Goal: Ask a question

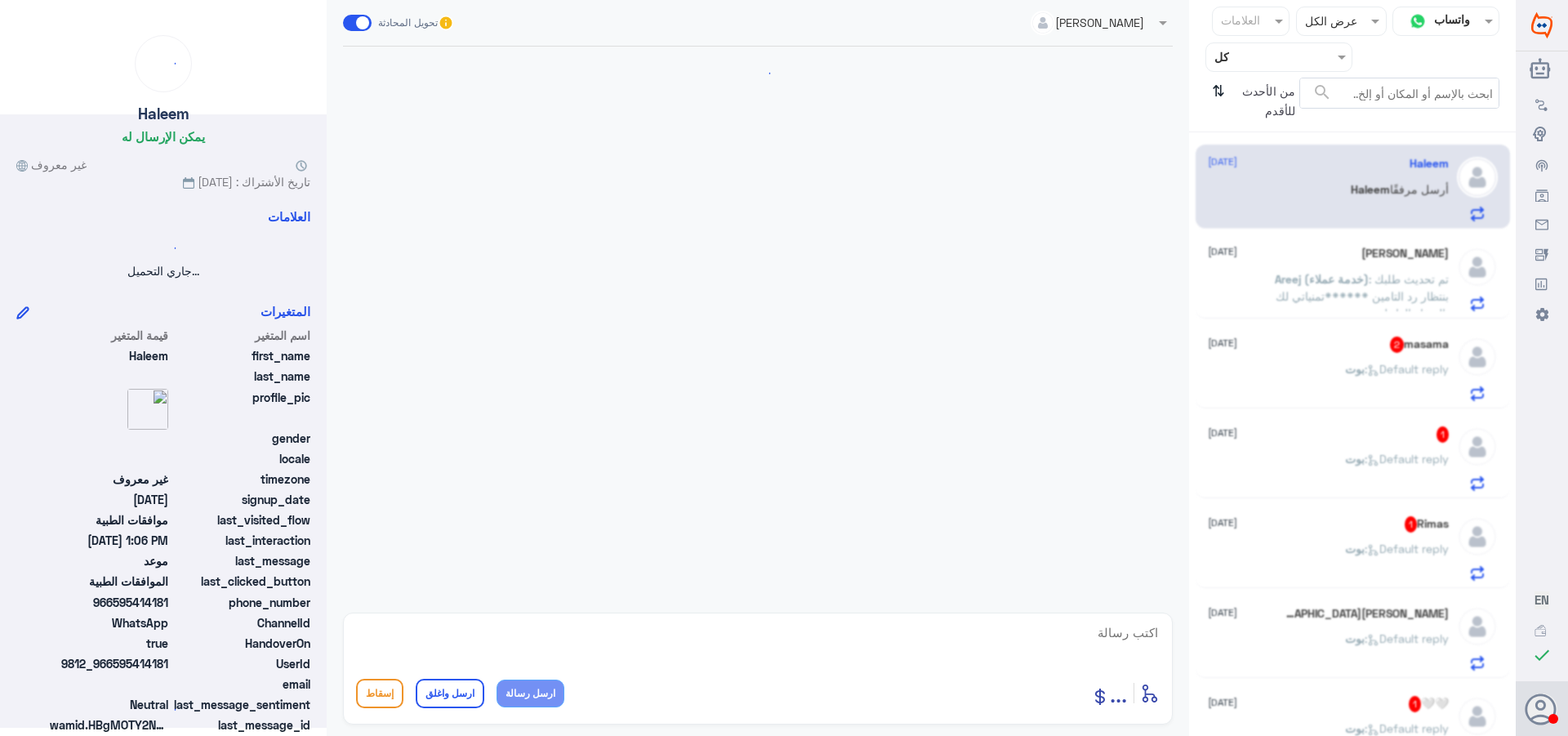
scroll to position [965, 0]
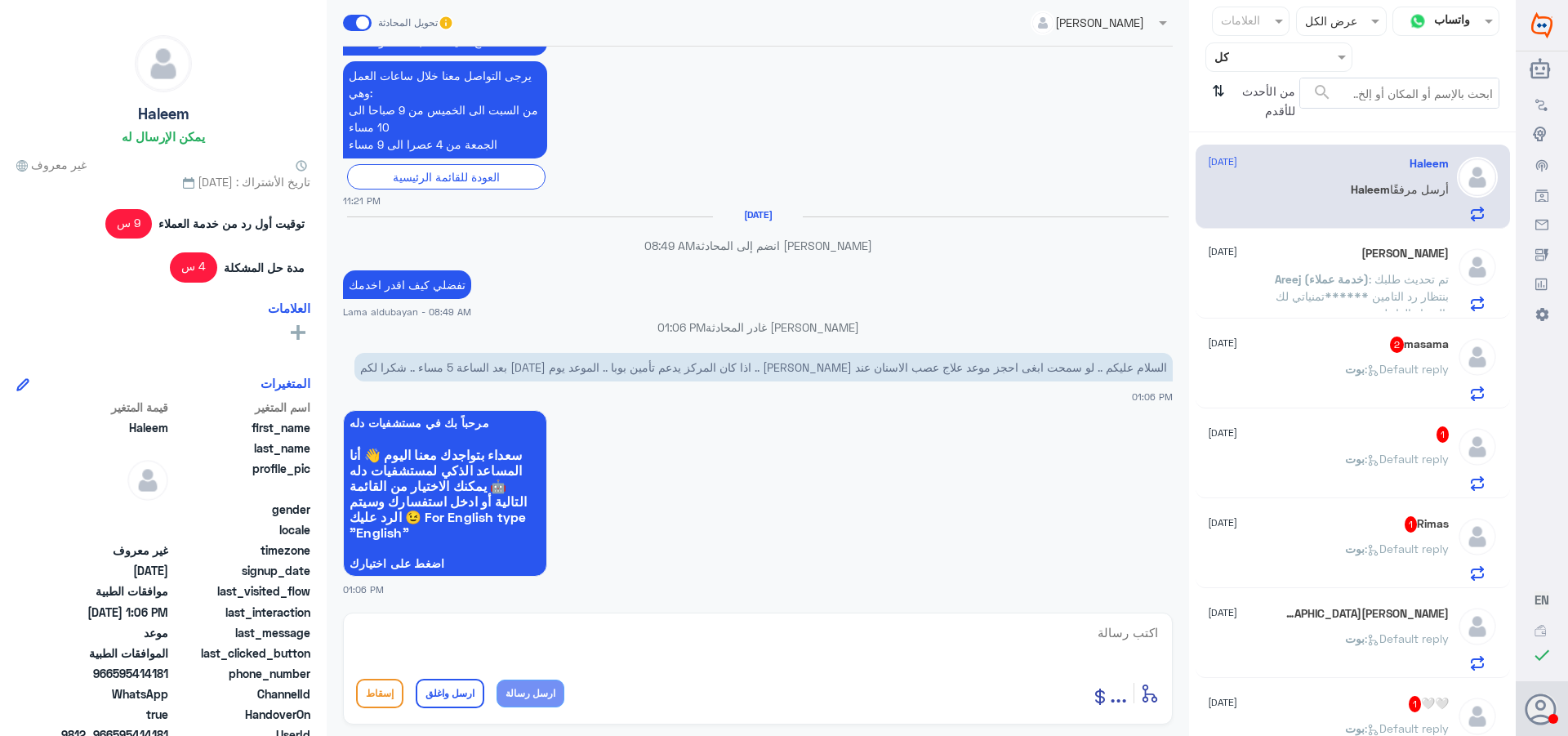
drag, startPoint x: 733, startPoint y: 629, endPoint x: 737, endPoint y: 643, distance: 14.6
click at [733, 636] on textarea at bounding box center [758, 641] width 803 height 40
paste textarea "يرجى التواصل مع قسم المواعيد عن طريق الاتصال بشكل مباشر على الرقم 92001222"
type textarea "يرجى التواصل مع قسم المواعيد عن طريق الاتصال بشكل مباشر على الرقم 92001222"
click at [542, 695] on button "ارسل رسالة" at bounding box center [531, 694] width 68 height 28
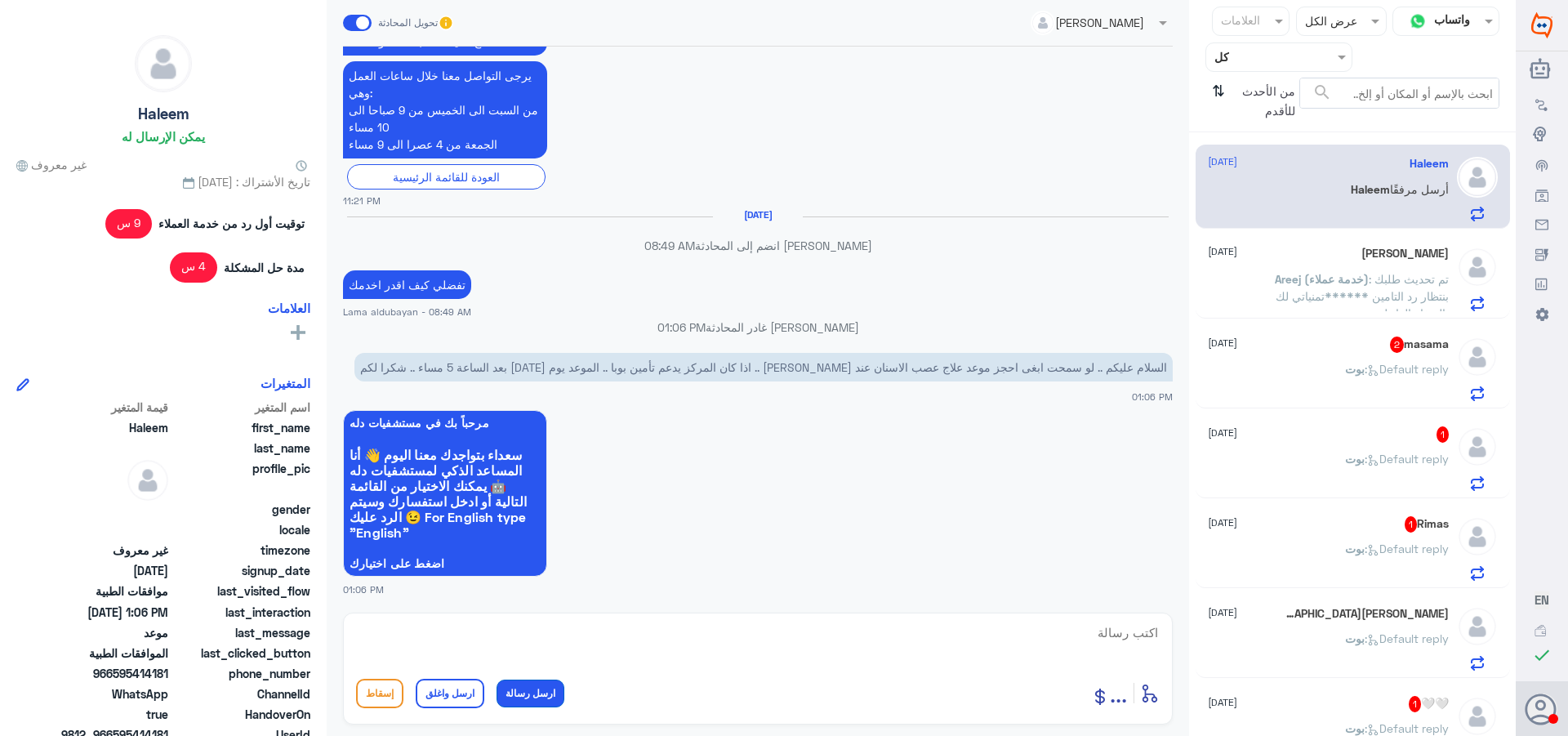
scroll to position [1051, 0]
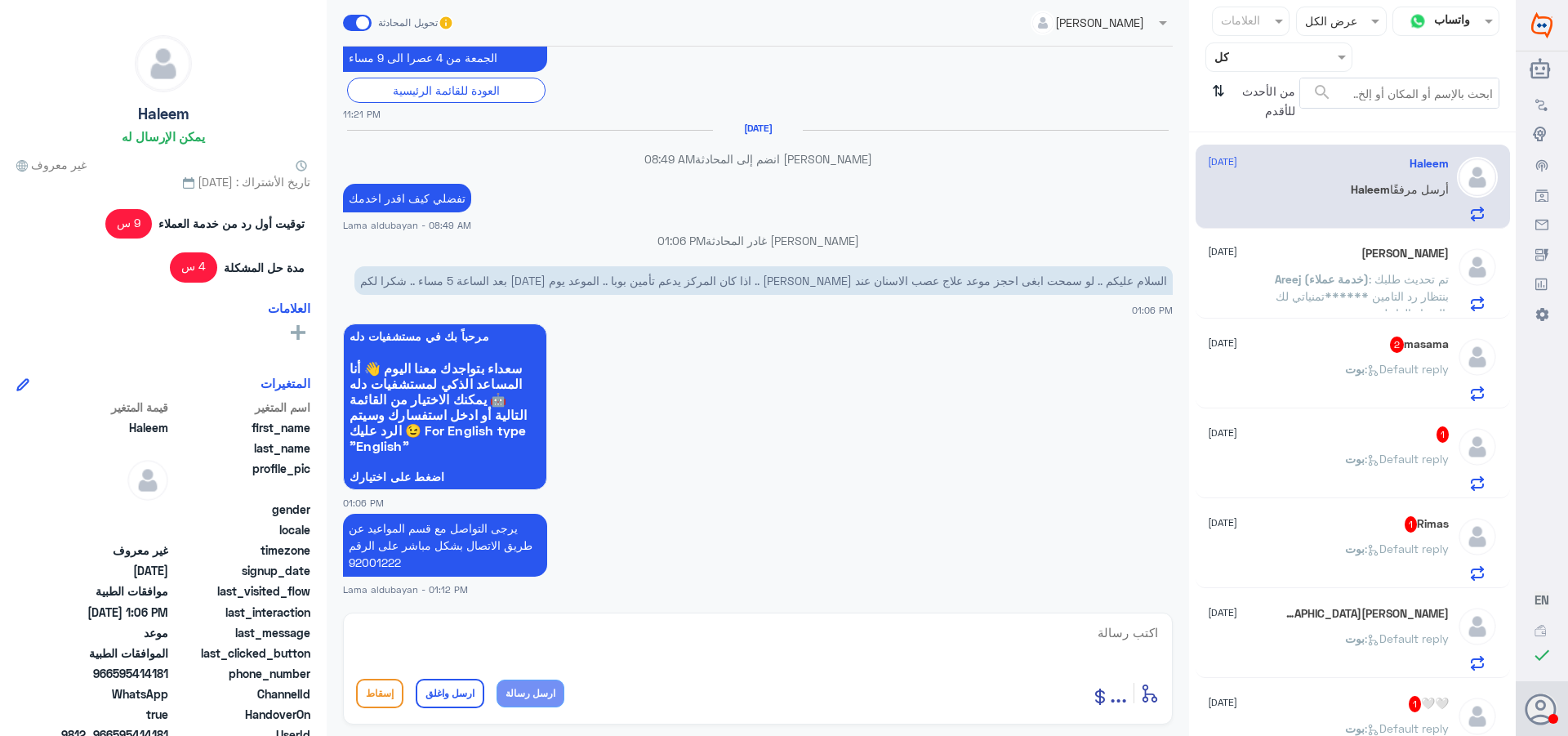
click at [1375, 303] on span ": تم تحديث طلبك بنتظار رد التامين ******تمنياتي لك بالشفاء العاجل" at bounding box center [1362, 296] width 173 height 48
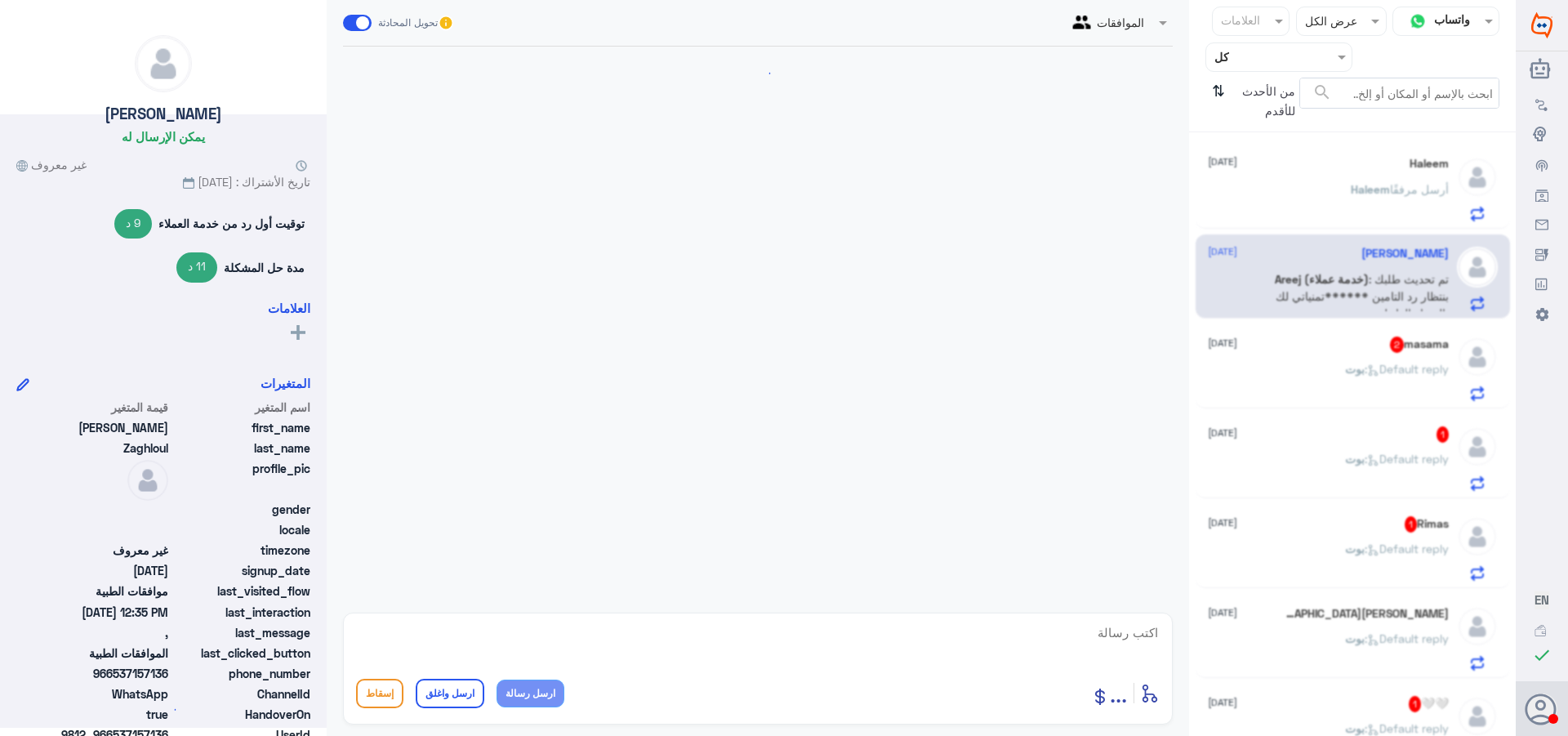
scroll to position [1089, 0]
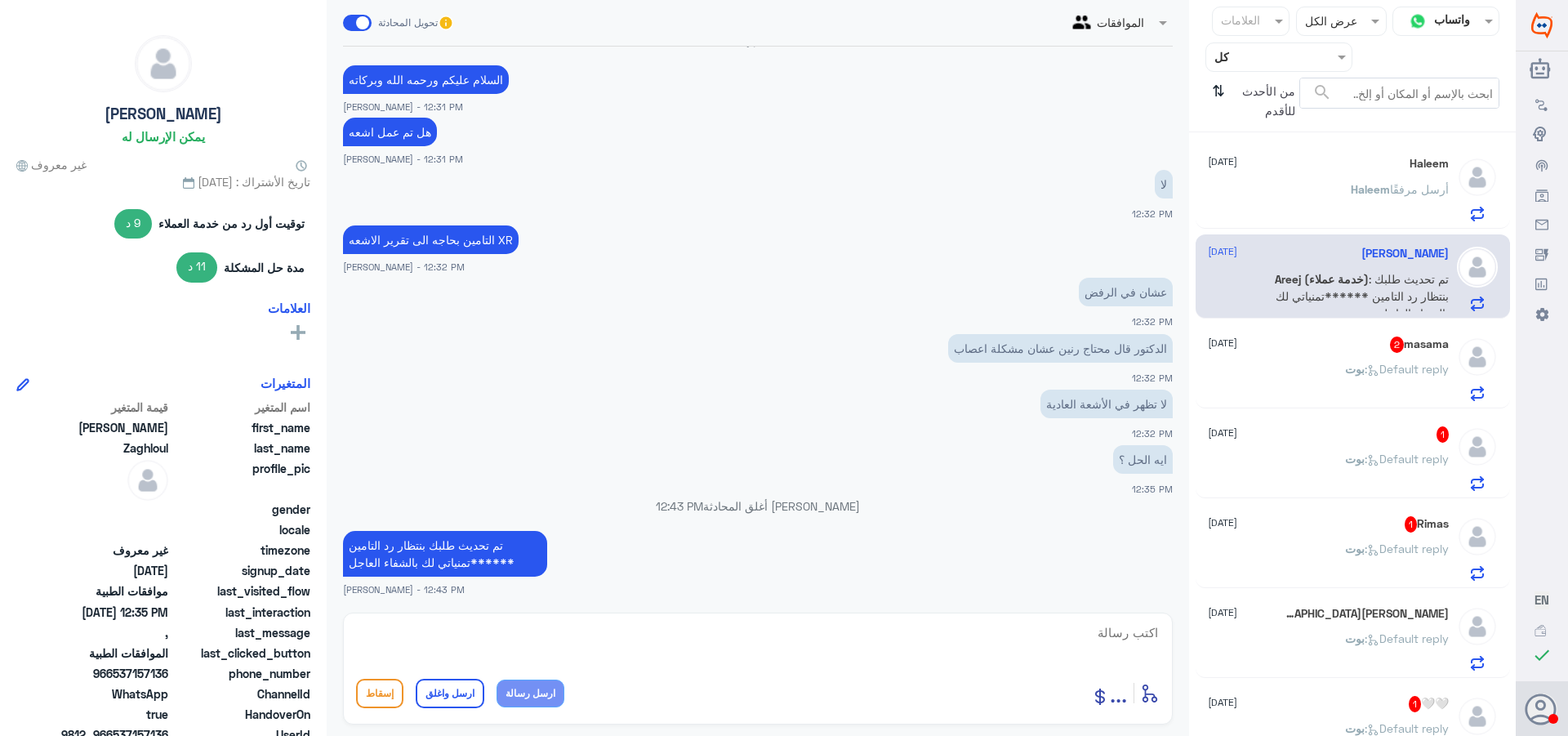
click at [1394, 360] on div "masama 2 [DATE][PERSON_NAME] : Default reply" at bounding box center [1328, 369] width 241 height 64
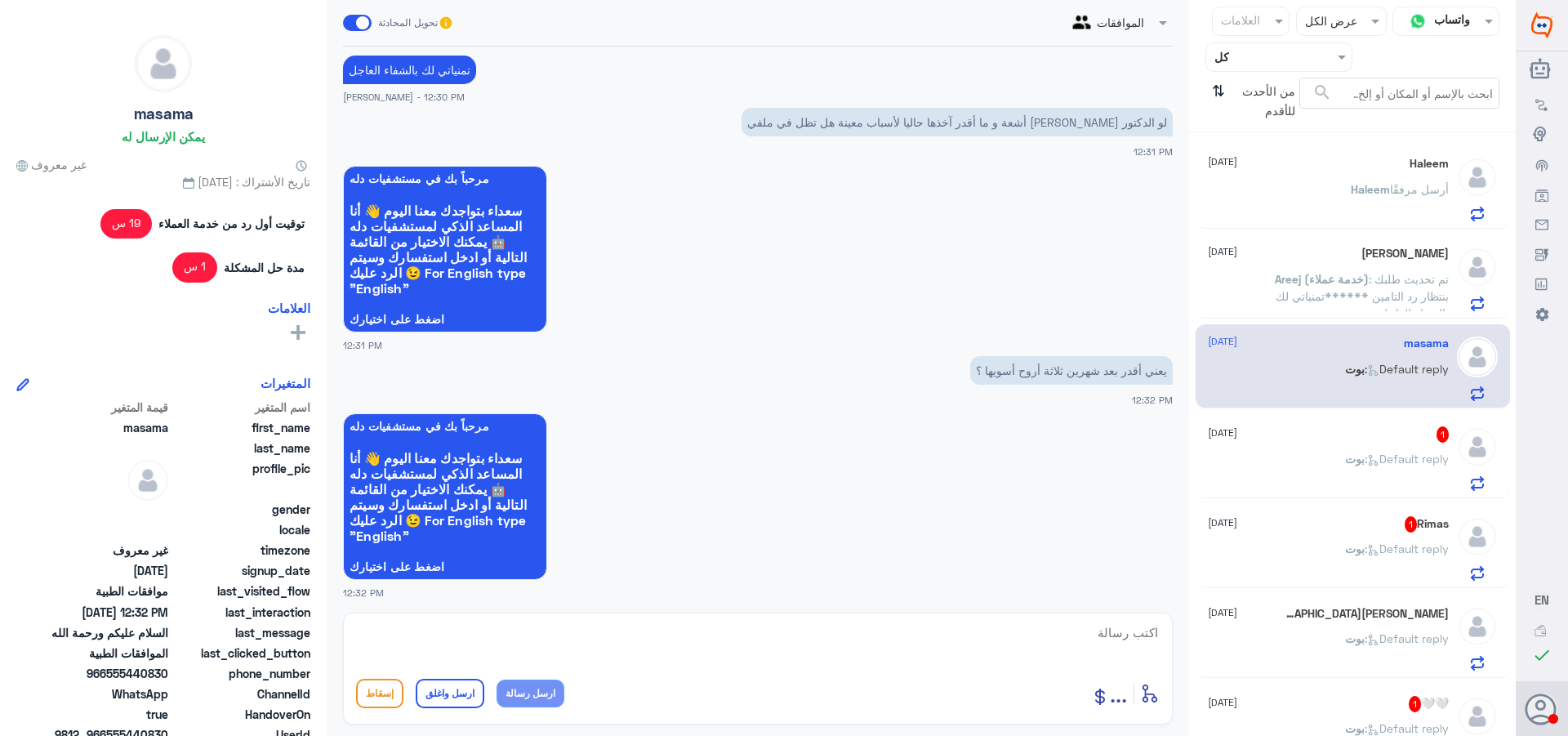
scroll to position [1261, 0]
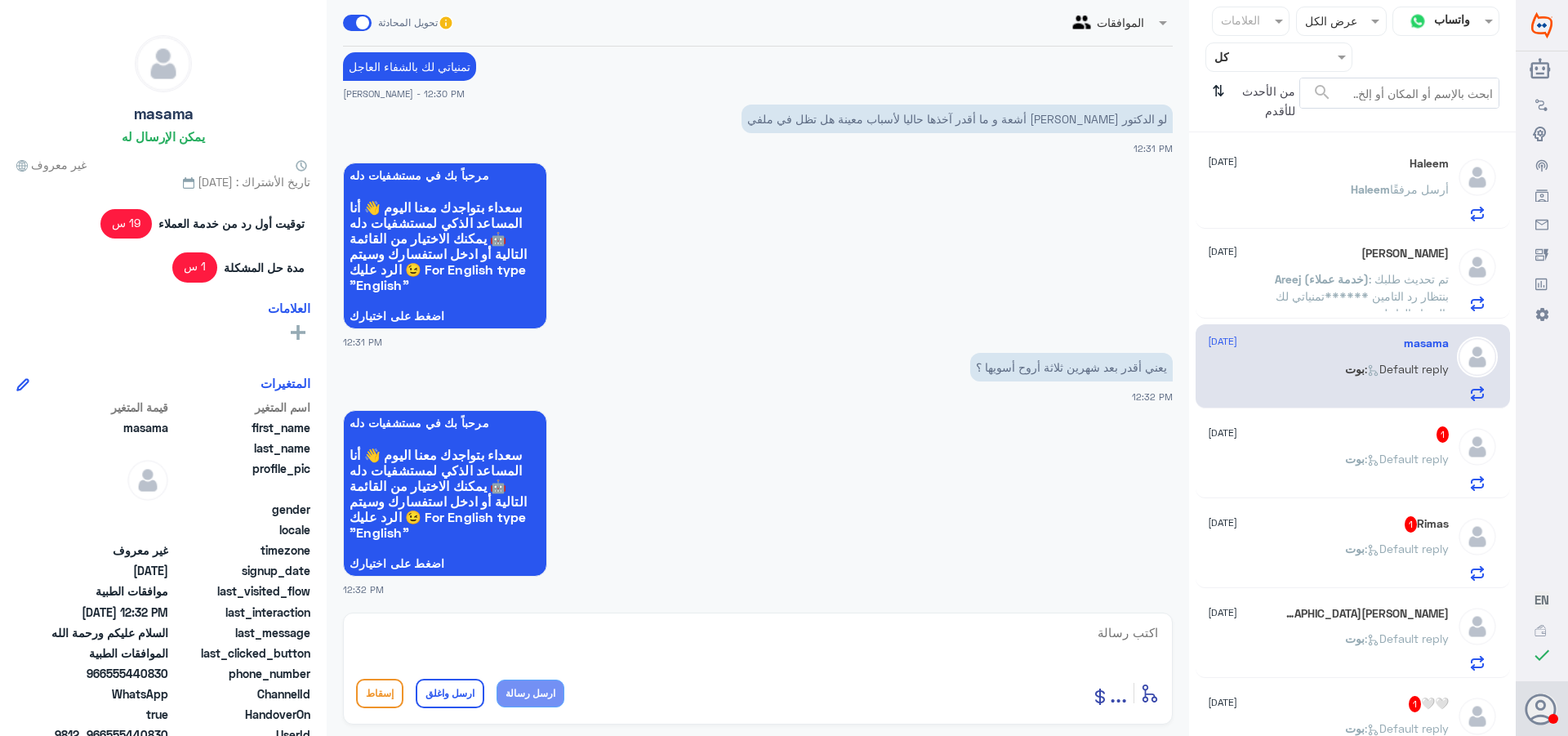
click at [1371, 462] on span ": Default reply" at bounding box center [1406, 459] width 84 height 14
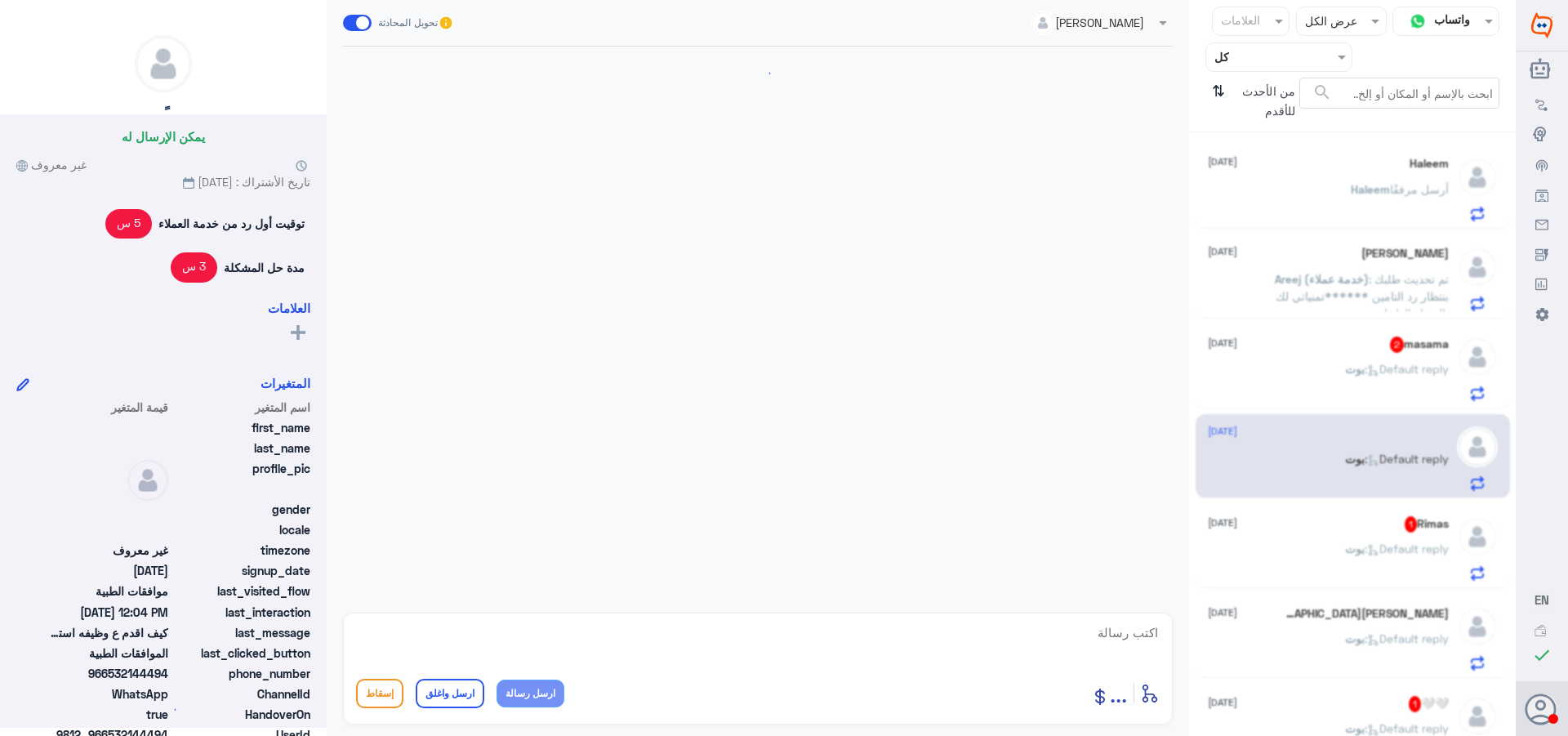
scroll to position [1347, 0]
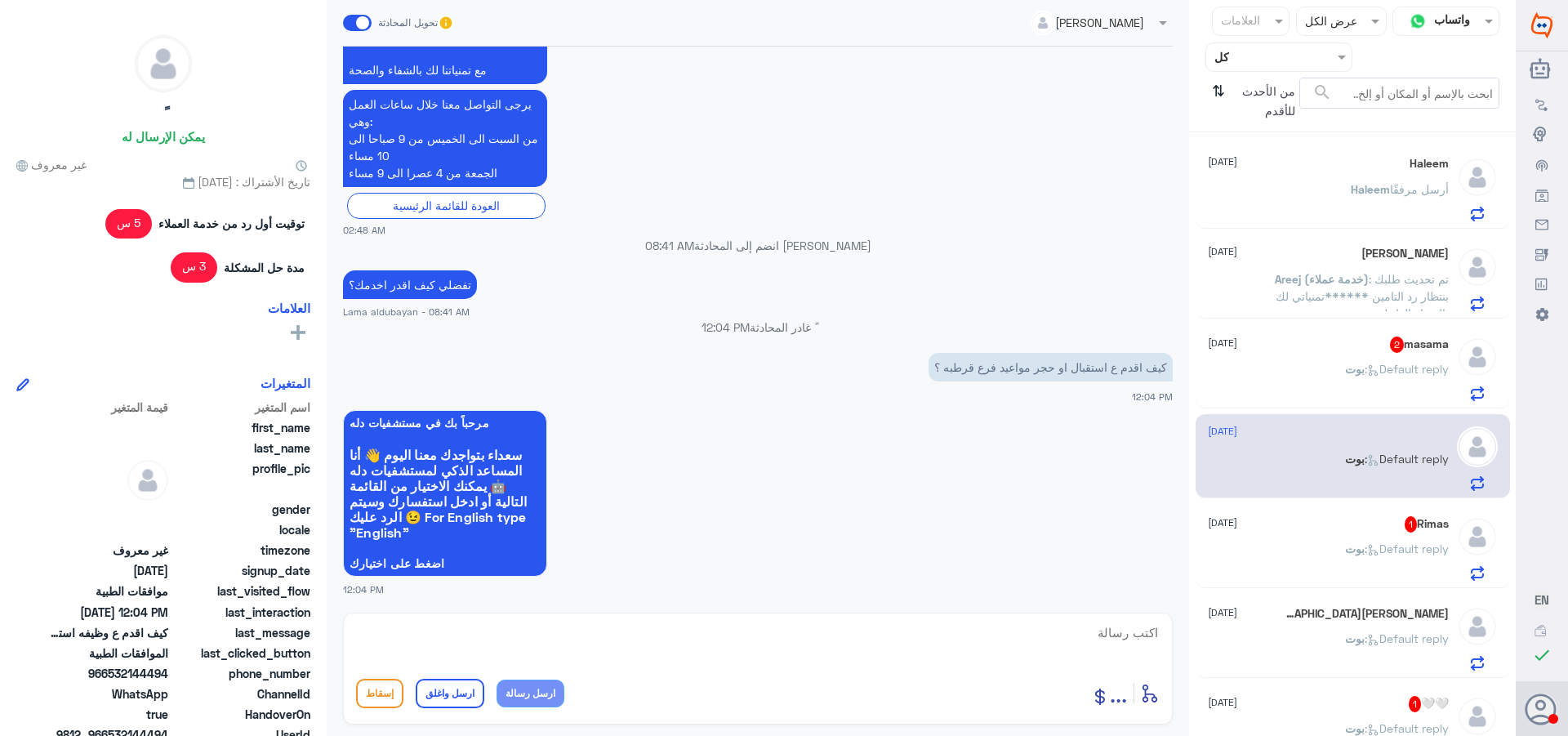
click at [879, 642] on textarea at bounding box center [758, 641] width 803 height 40
type textarea "يرجاء التواصل مع خدمة العملاء هنا فقط الموافقات الطبيه"
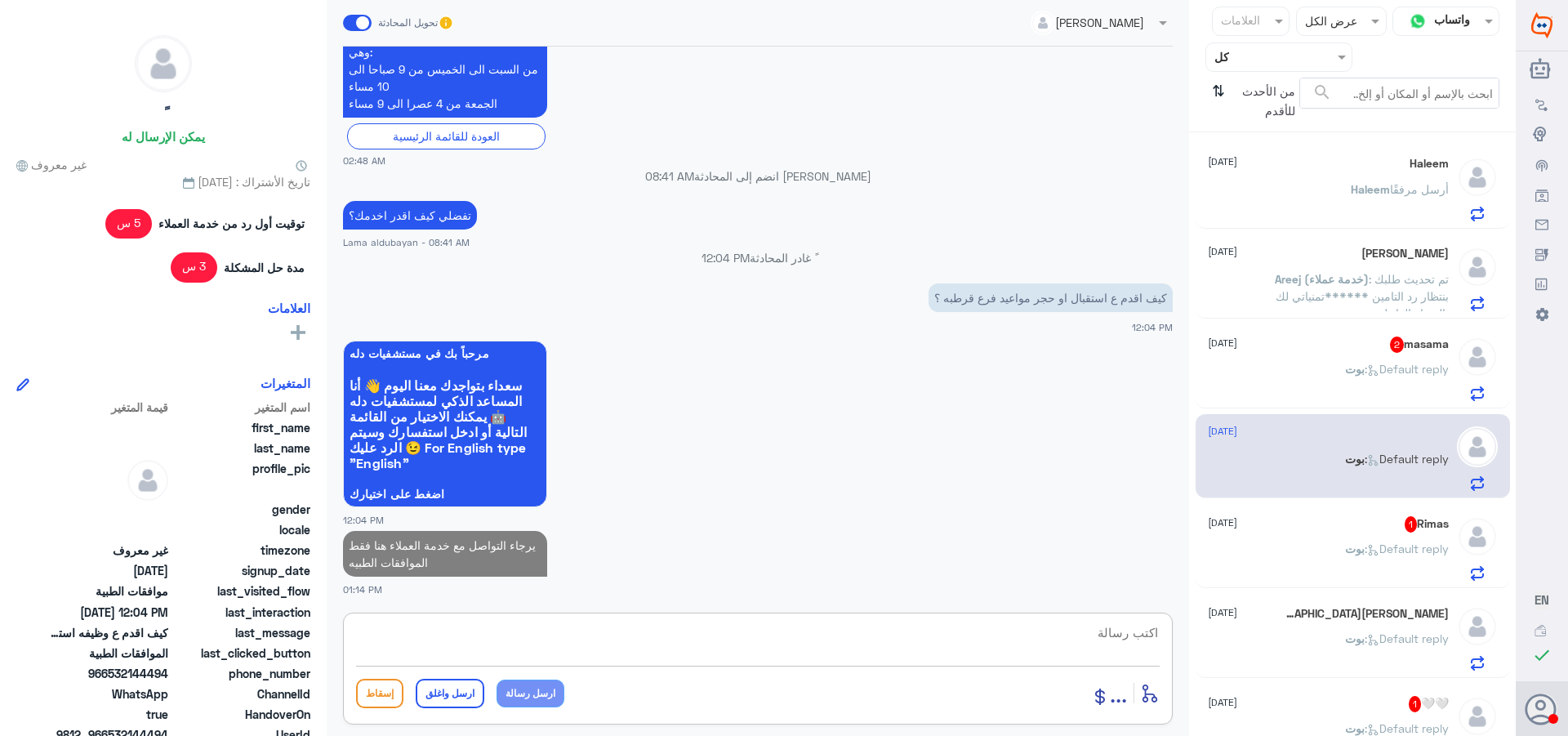
click at [1348, 549] on span "بوت" at bounding box center [1354, 549] width 19 height 14
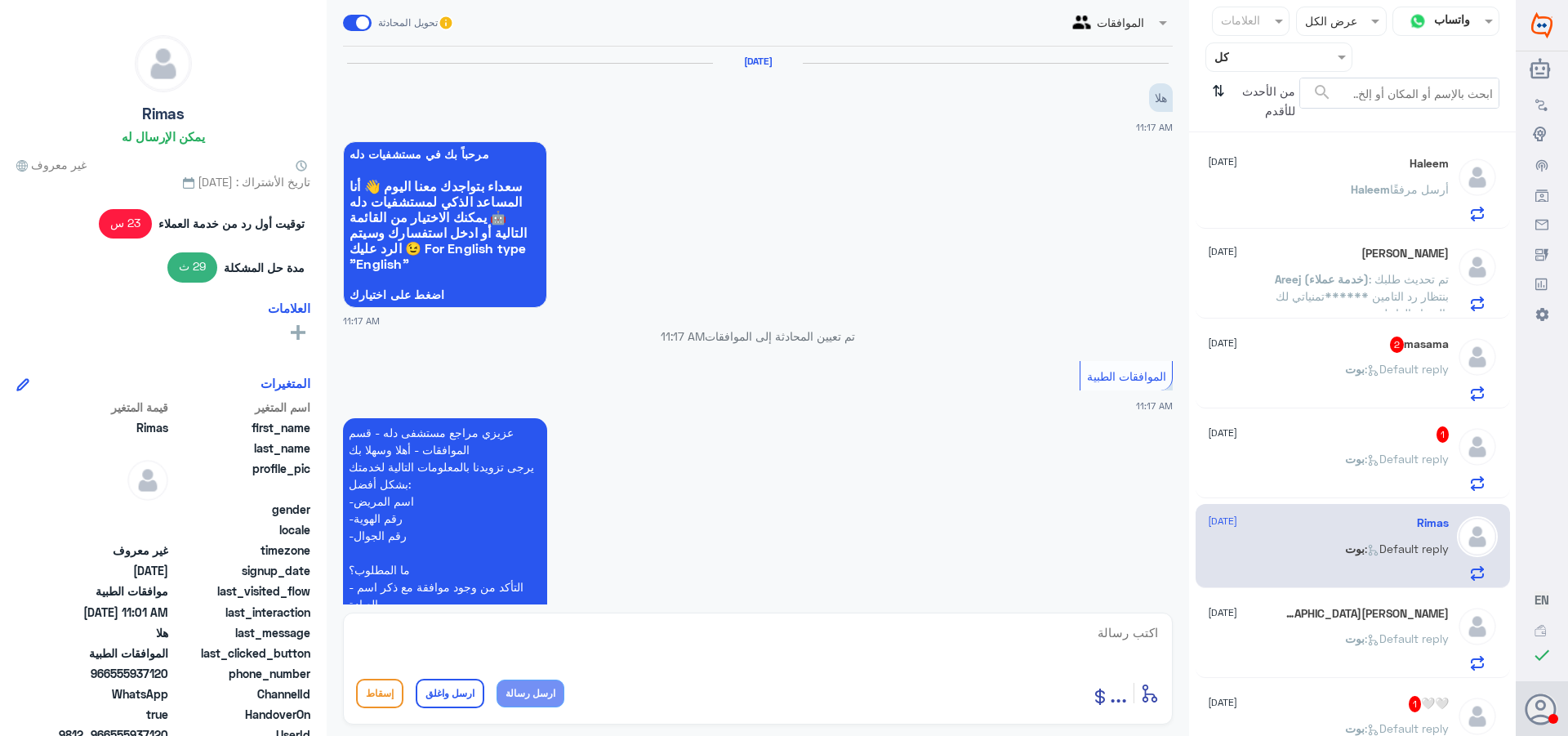
scroll to position [683, 0]
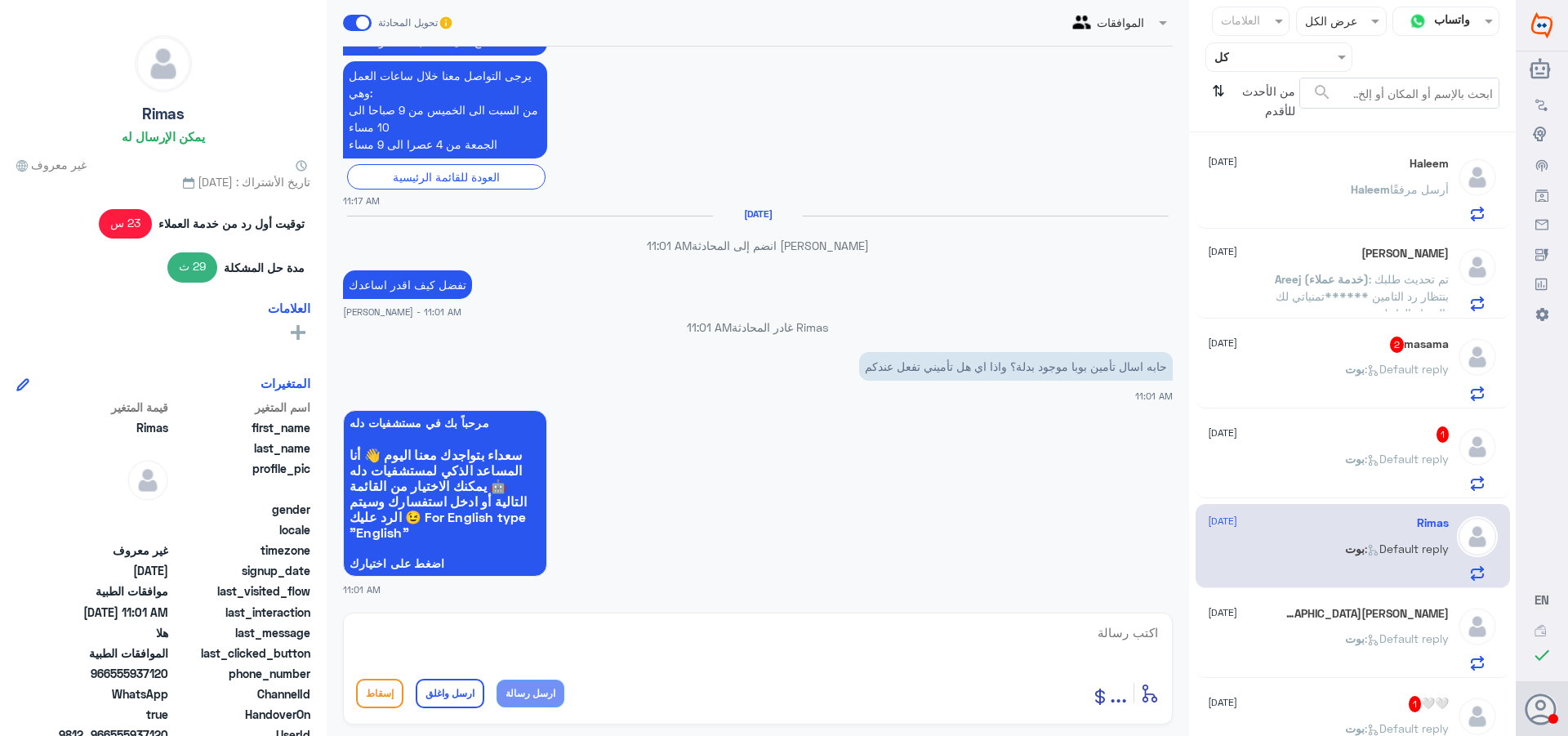
click at [1365, 642] on span ": Default reply" at bounding box center [1406, 638] width 84 height 14
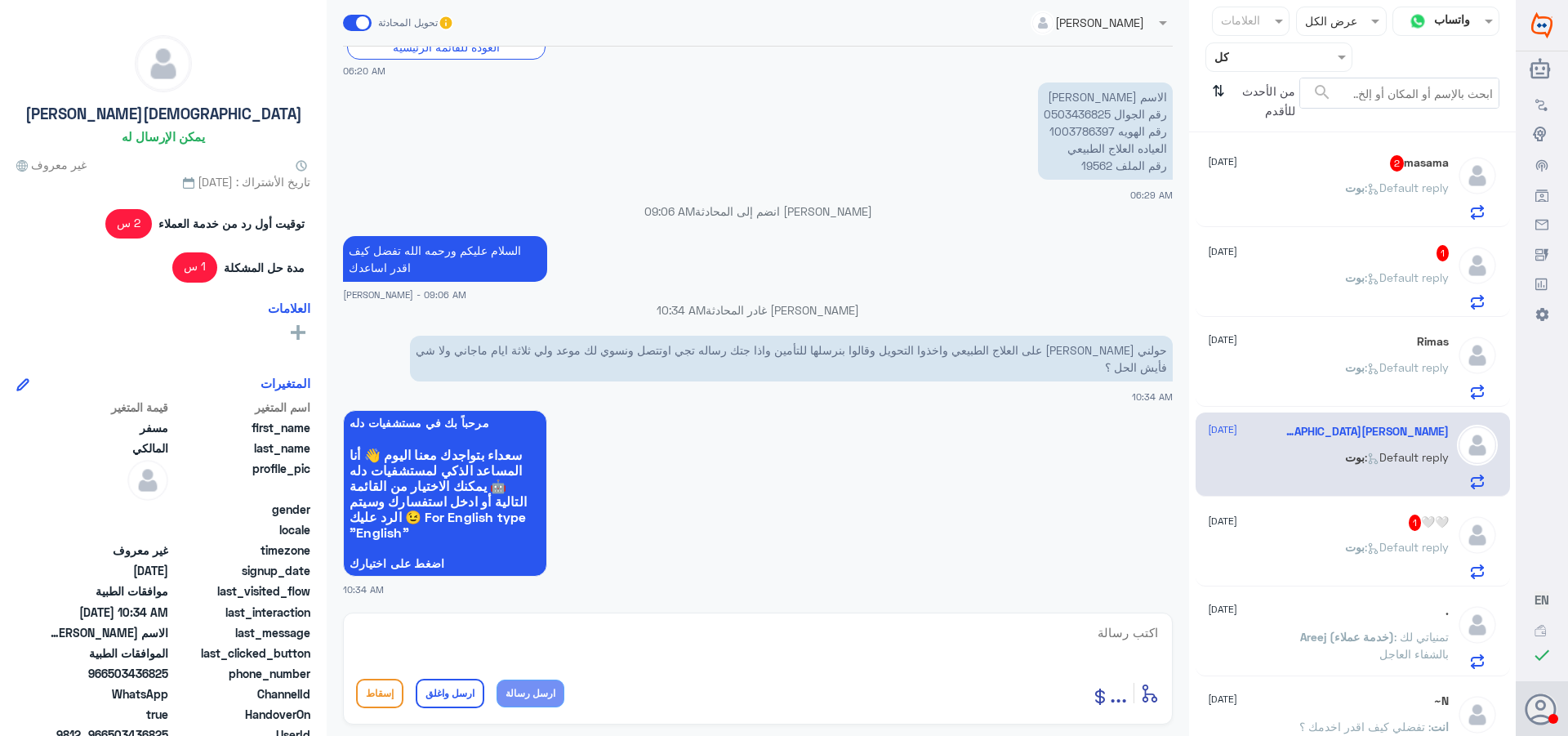
scroll to position [326, 0]
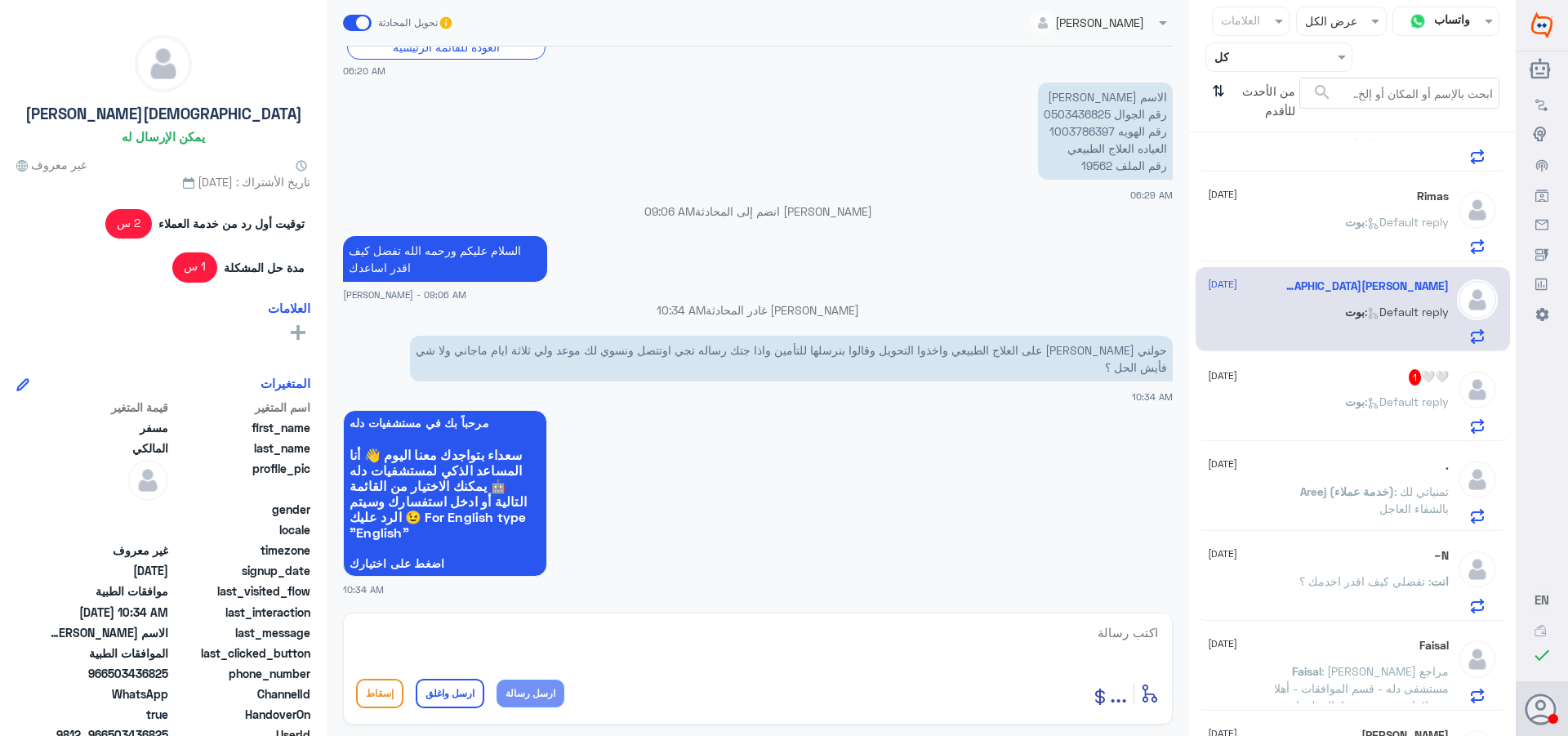
click at [1404, 417] on p "[PERSON_NAME] : Default reply" at bounding box center [1397, 413] width 103 height 41
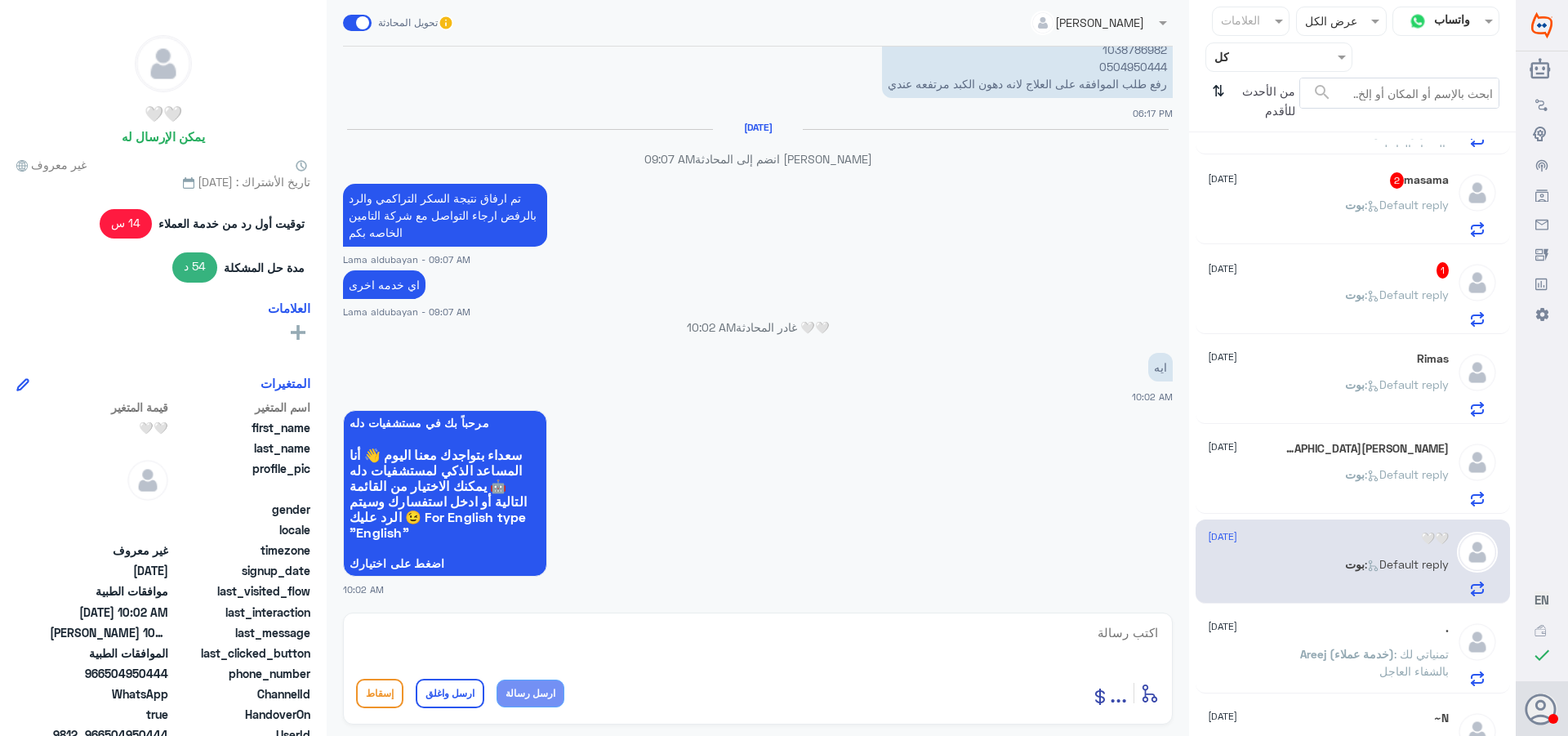
scroll to position [164, 0]
click at [1338, 278] on div "ً 1 [DATE]" at bounding box center [1328, 270] width 241 height 16
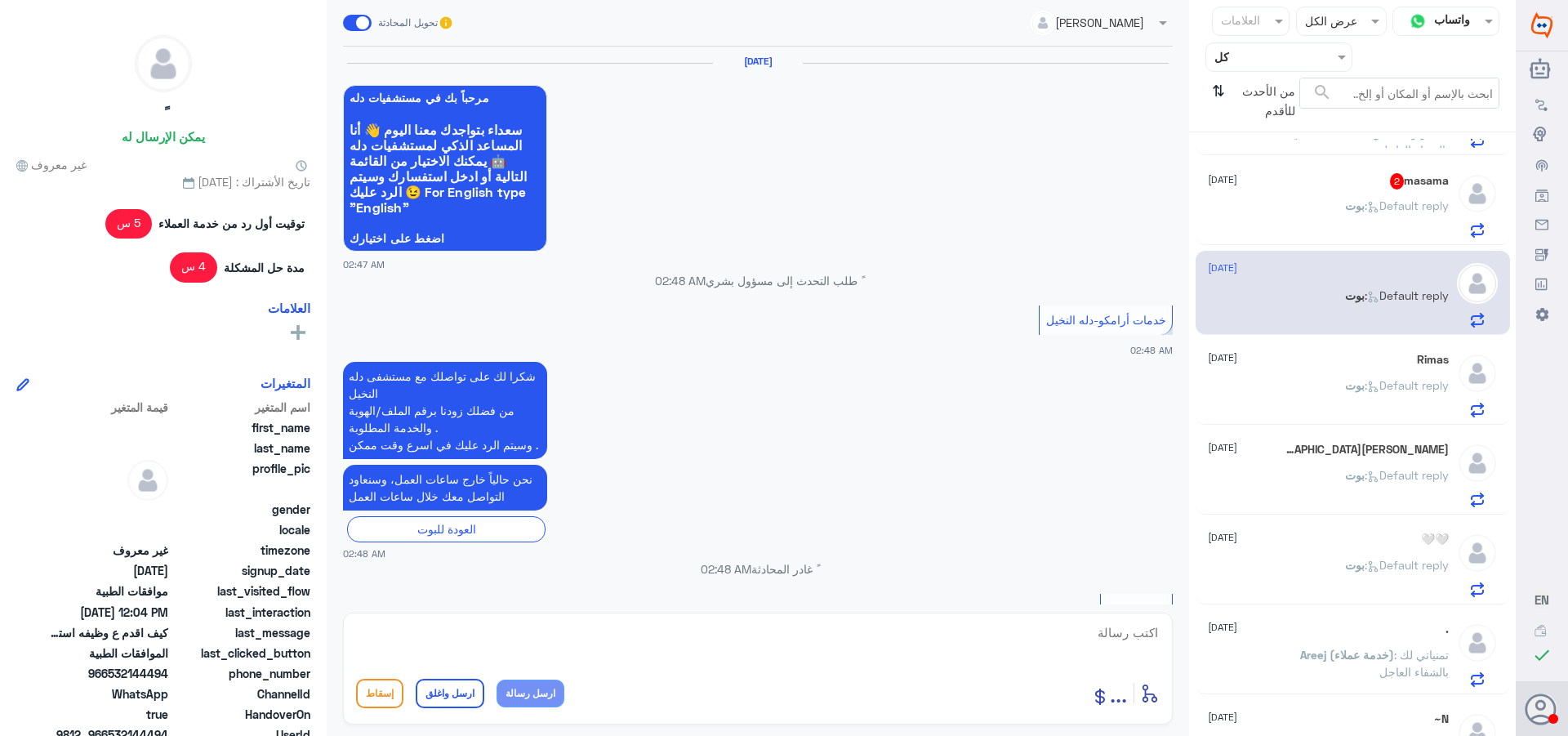
scroll to position [1360, 0]
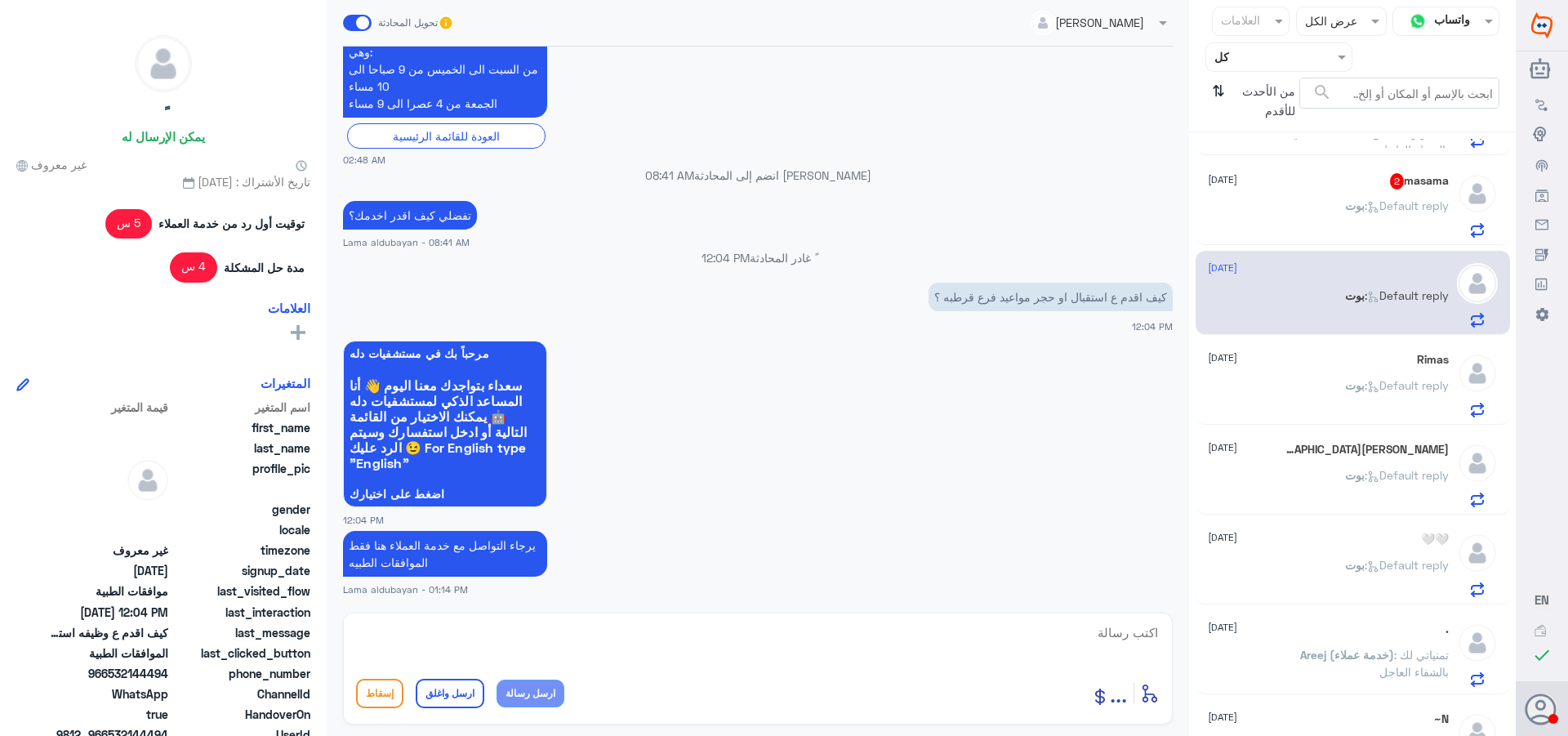
click at [1354, 228] on p "[PERSON_NAME] : Default reply" at bounding box center [1397, 217] width 103 height 41
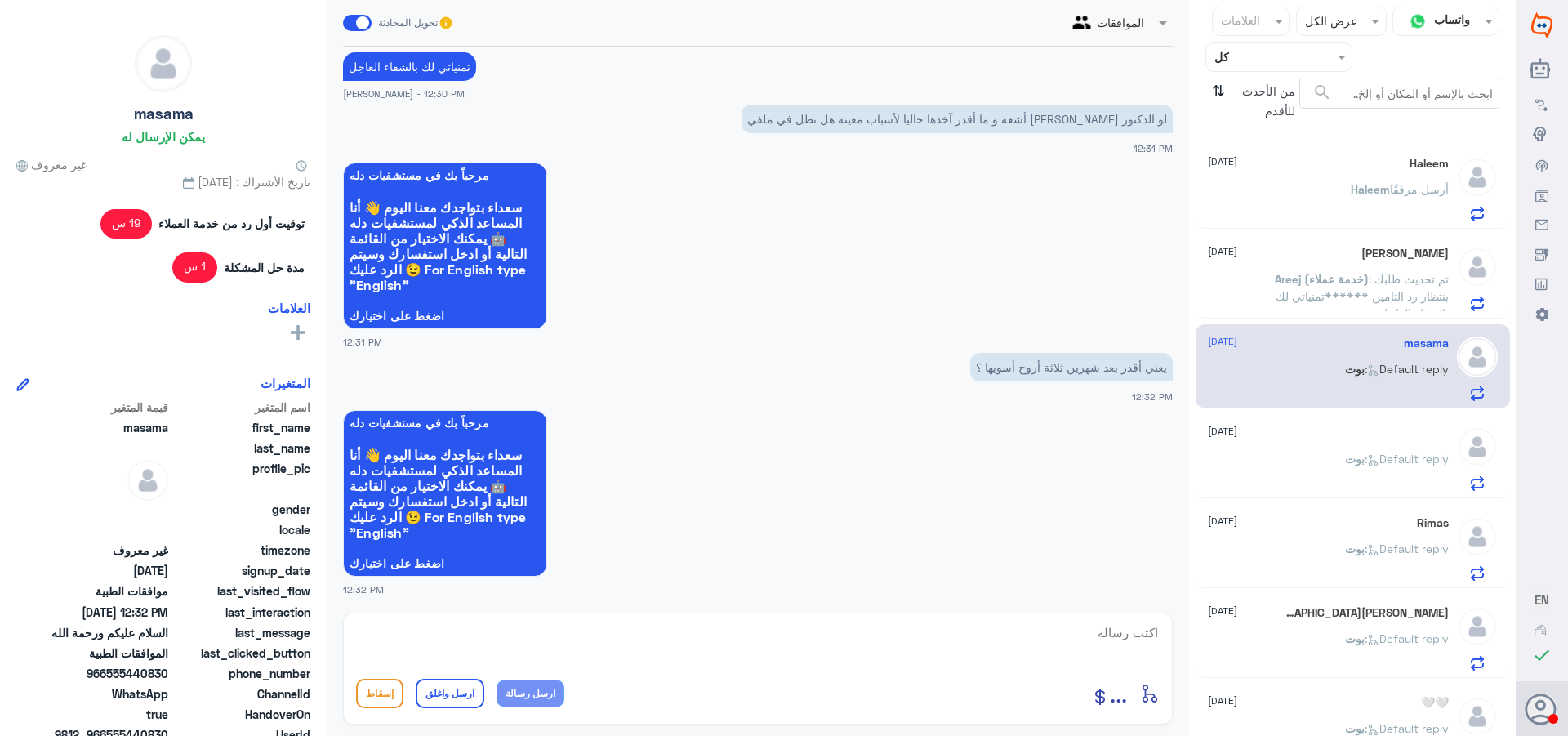
click at [1365, 229] on div "[PERSON_NAME] [DATE][PERSON_NAME] أرسل مرفقًا [PERSON_NAME] [DATE][PERSON_NAME]…" at bounding box center [1352, 440] width 326 height 603
click at [1376, 206] on p "[PERSON_NAME] أرسل مرفقًا" at bounding box center [1400, 201] width 98 height 41
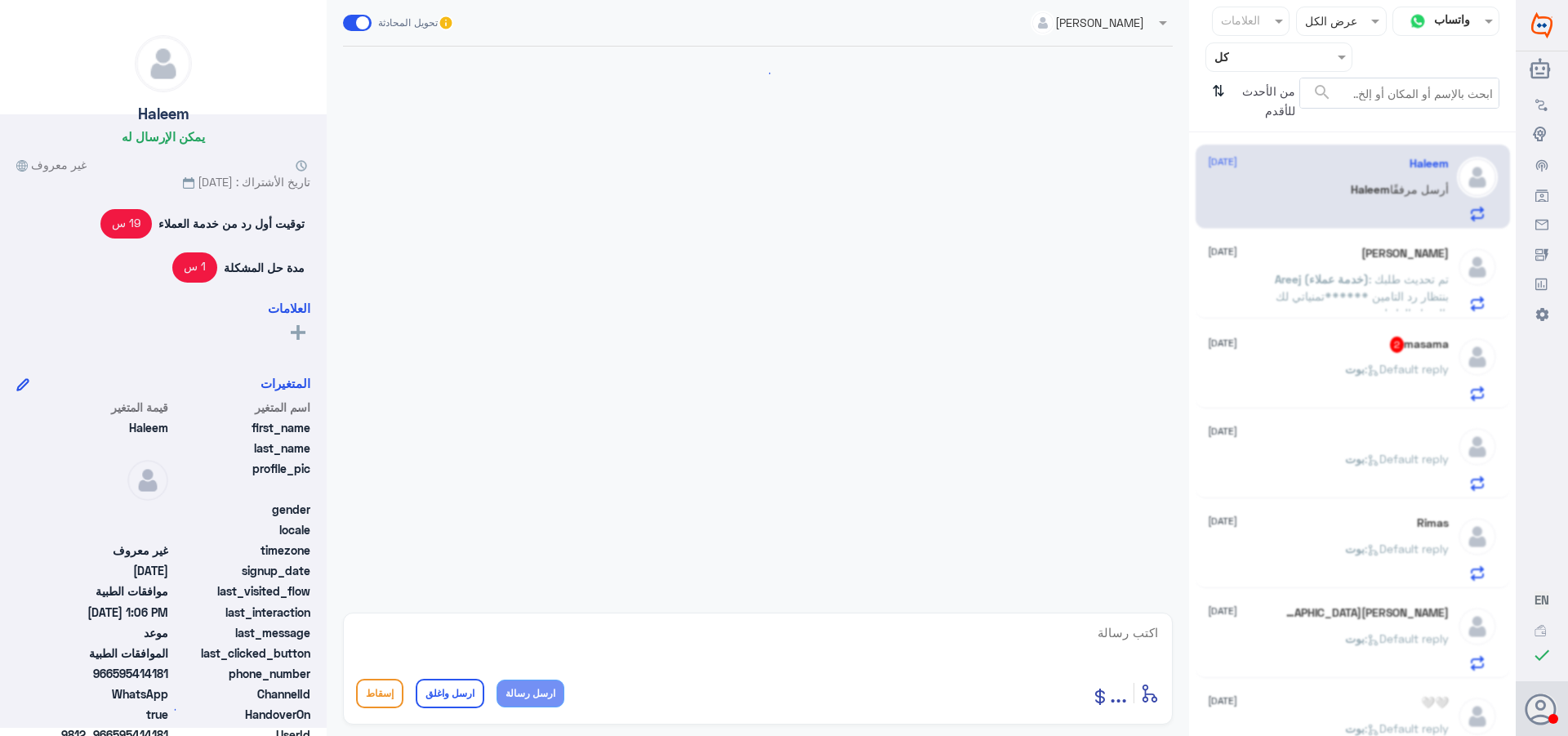
scroll to position [1051, 0]
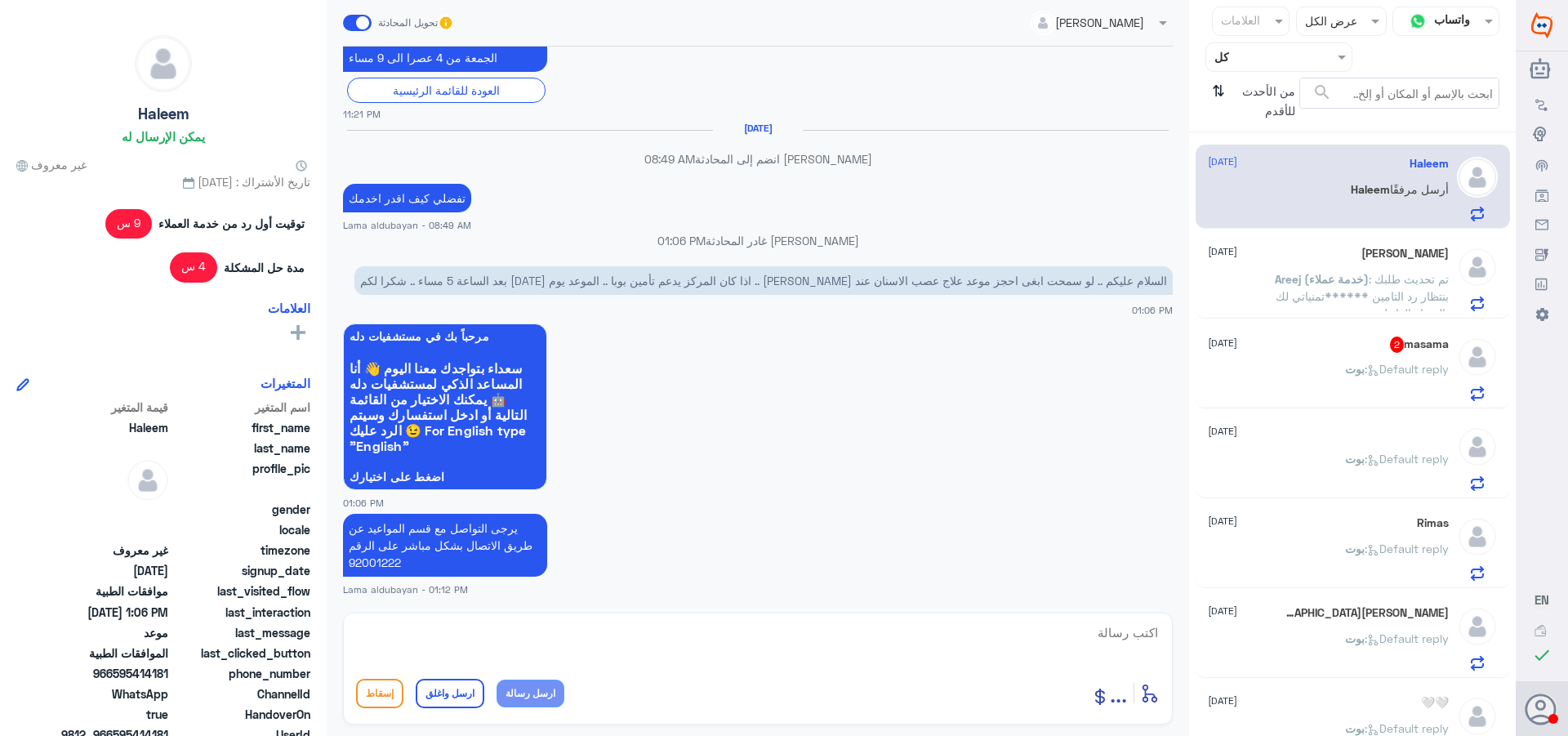
drag, startPoint x: 1371, startPoint y: 284, endPoint x: 1363, endPoint y: 321, distance: 37.9
click at [1371, 283] on span ": تم تحديث طلبك بنتظار رد التامين ******تمنياتي لك بالشفاء العاجل" at bounding box center [1362, 296] width 173 height 48
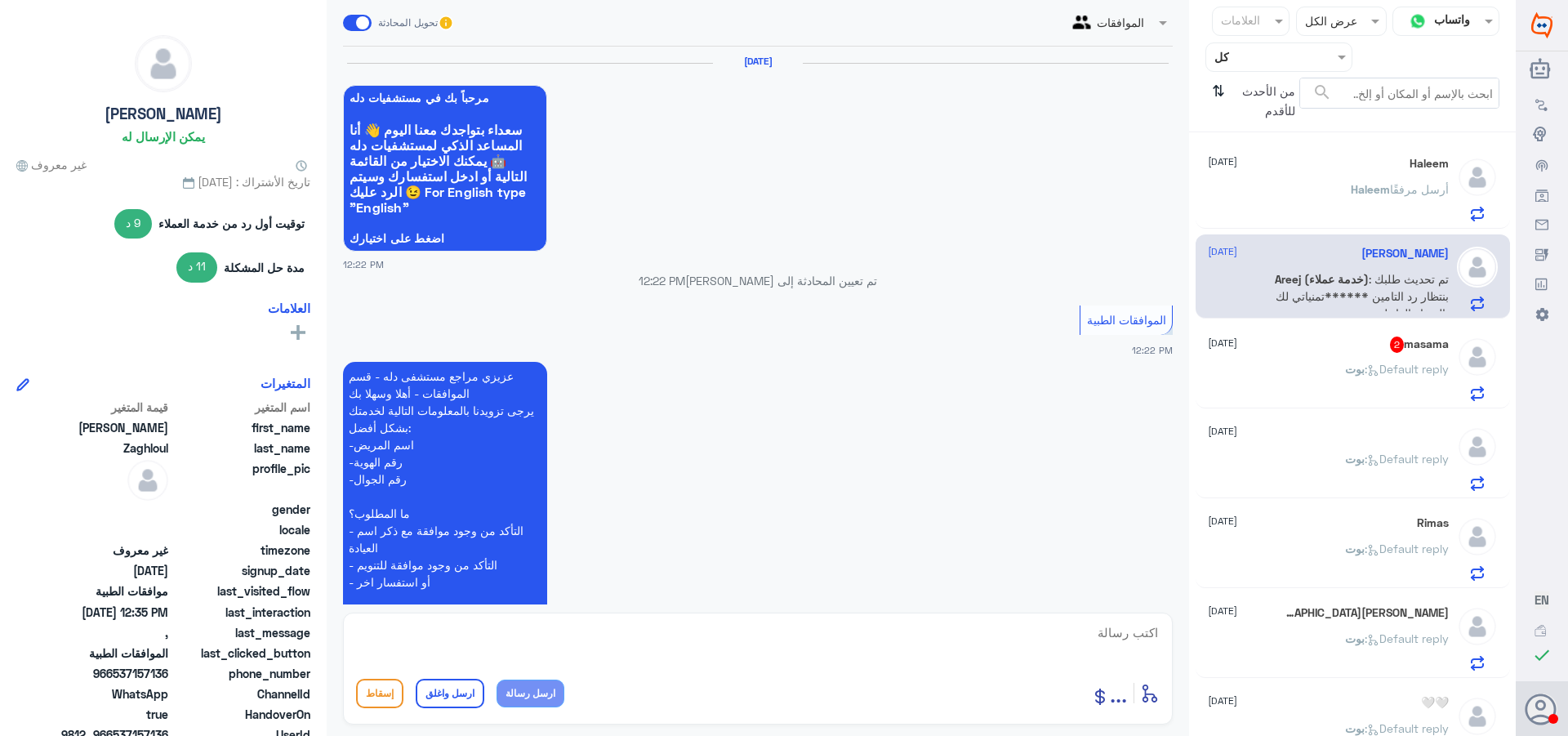
scroll to position [1089, 0]
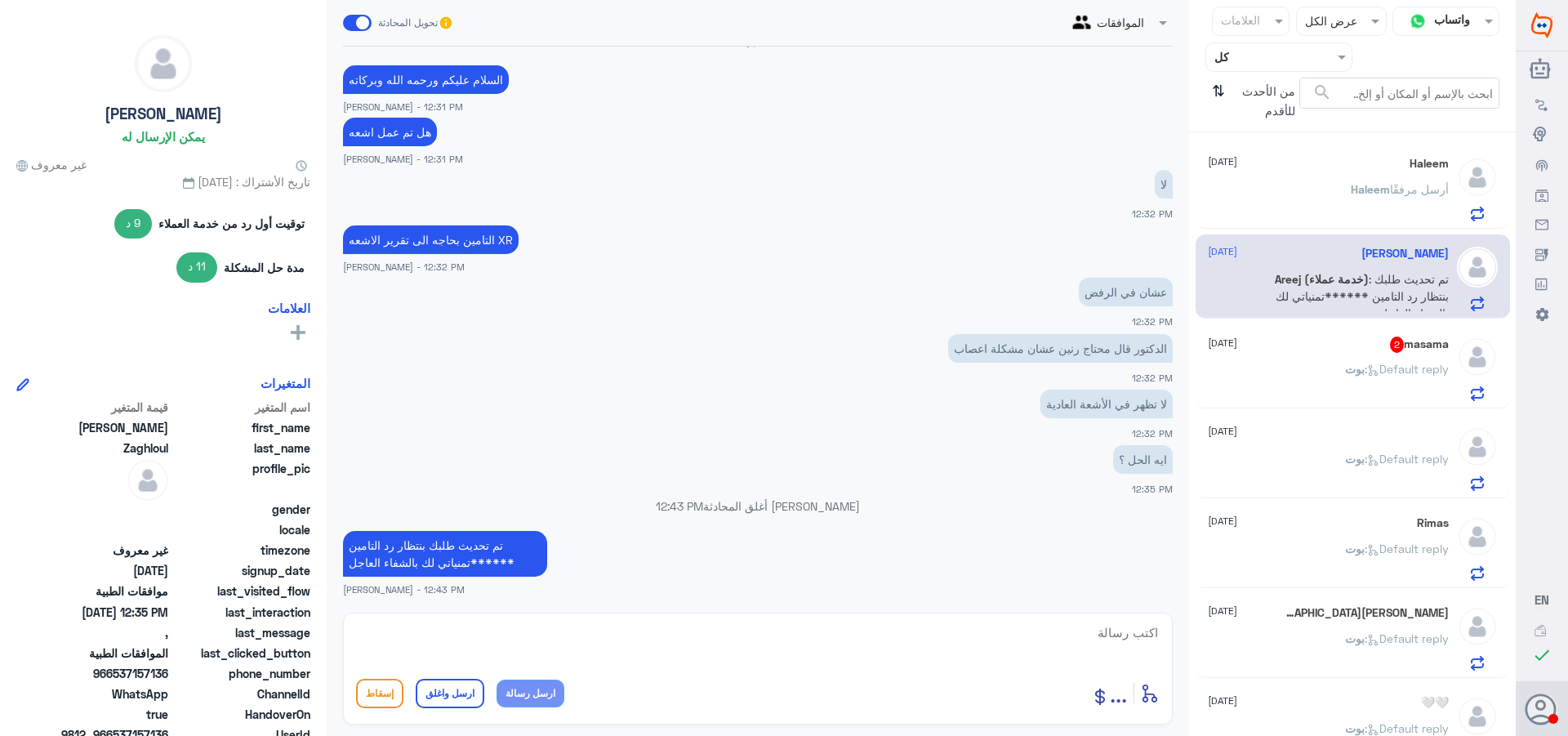
click at [1330, 373] on div "[PERSON_NAME] : Default reply" at bounding box center [1328, 382] width 241 height 36
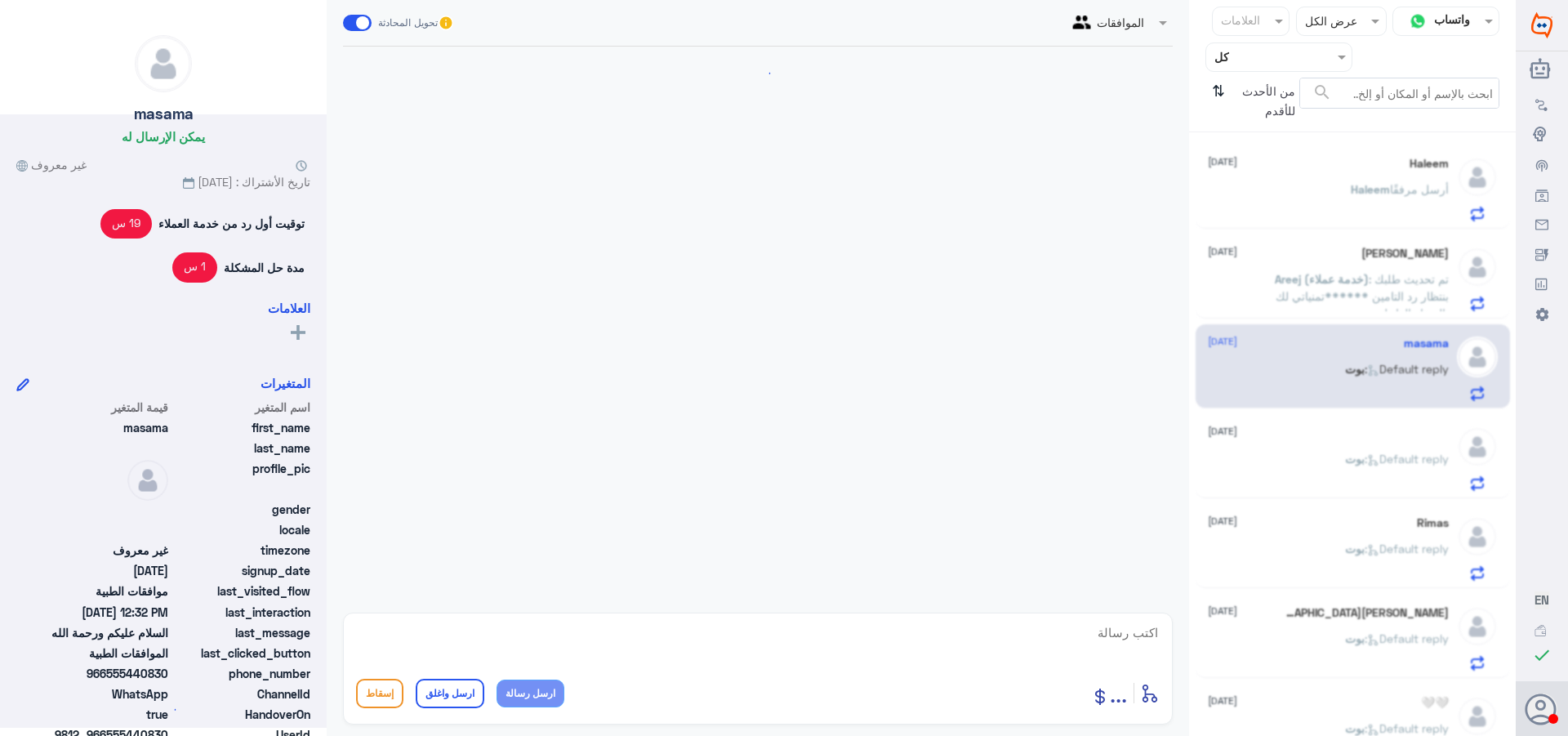
scroll to position [1261, 0]
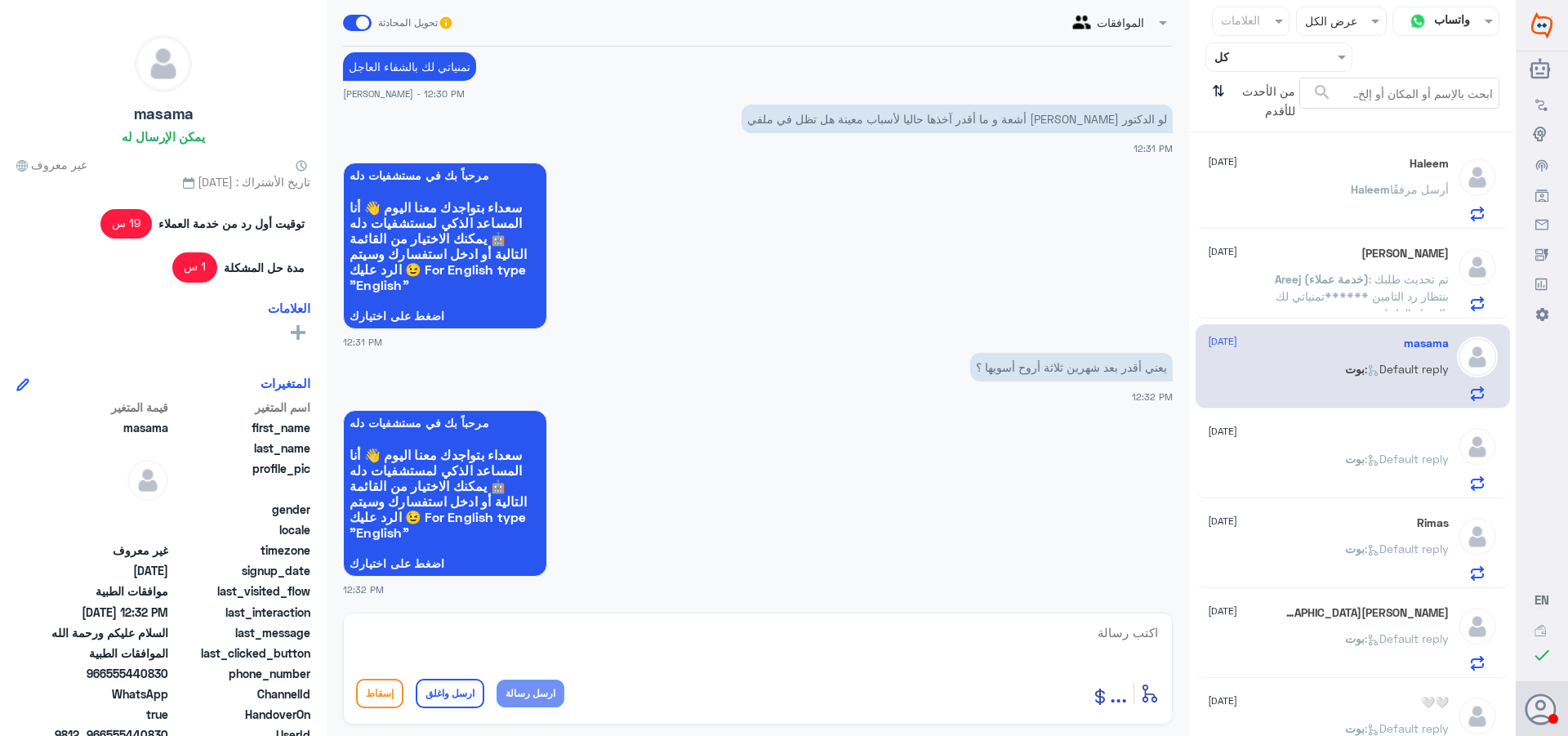
click at [1312, 466] on div "[PERSON_NAME] : Default reply" at bounding box center [1328, 472] width 241 height 36
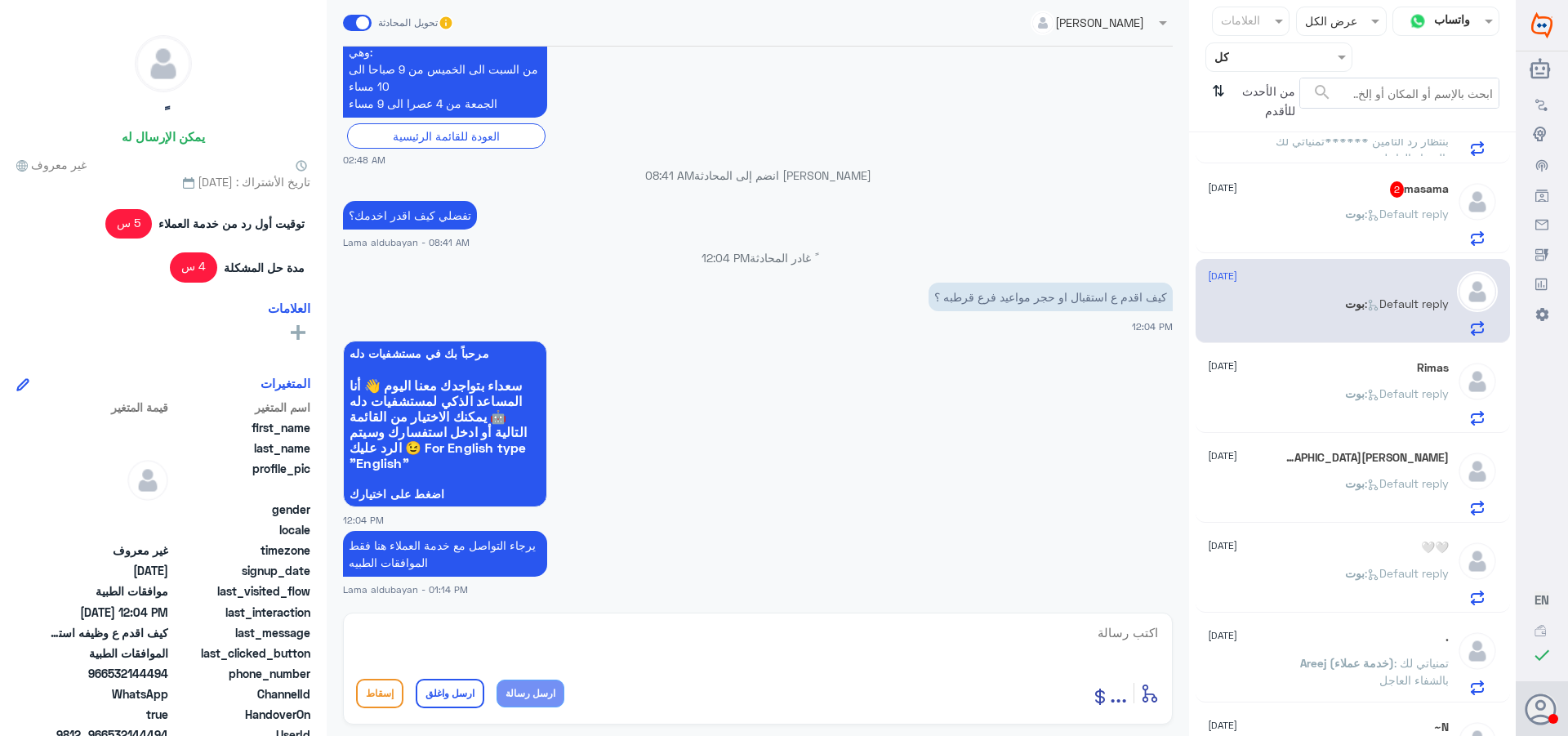
scroll to position [409, 0]
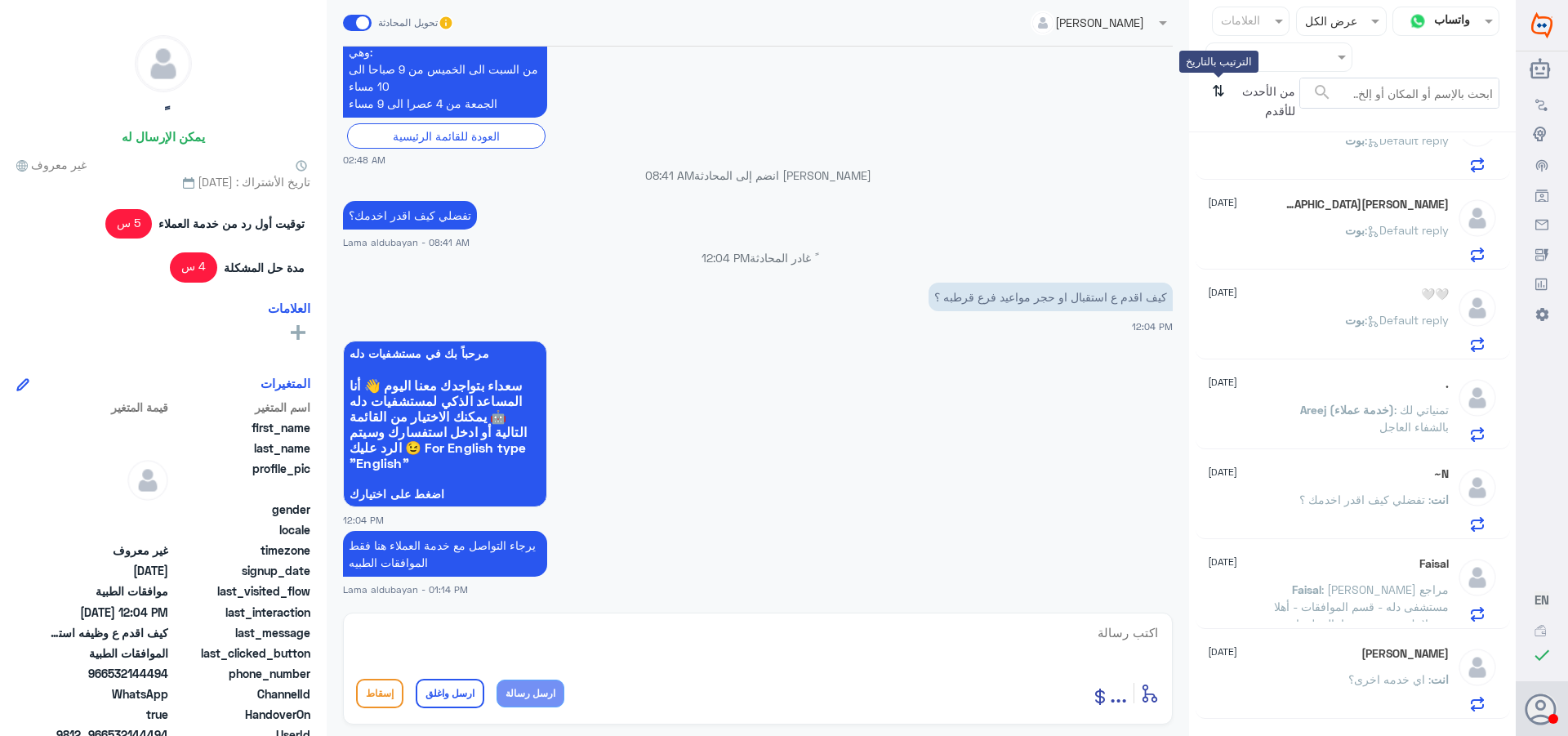
click at [1220, 98] on icon "⇅" at bounding box center [1218, 98] width 13 height 42
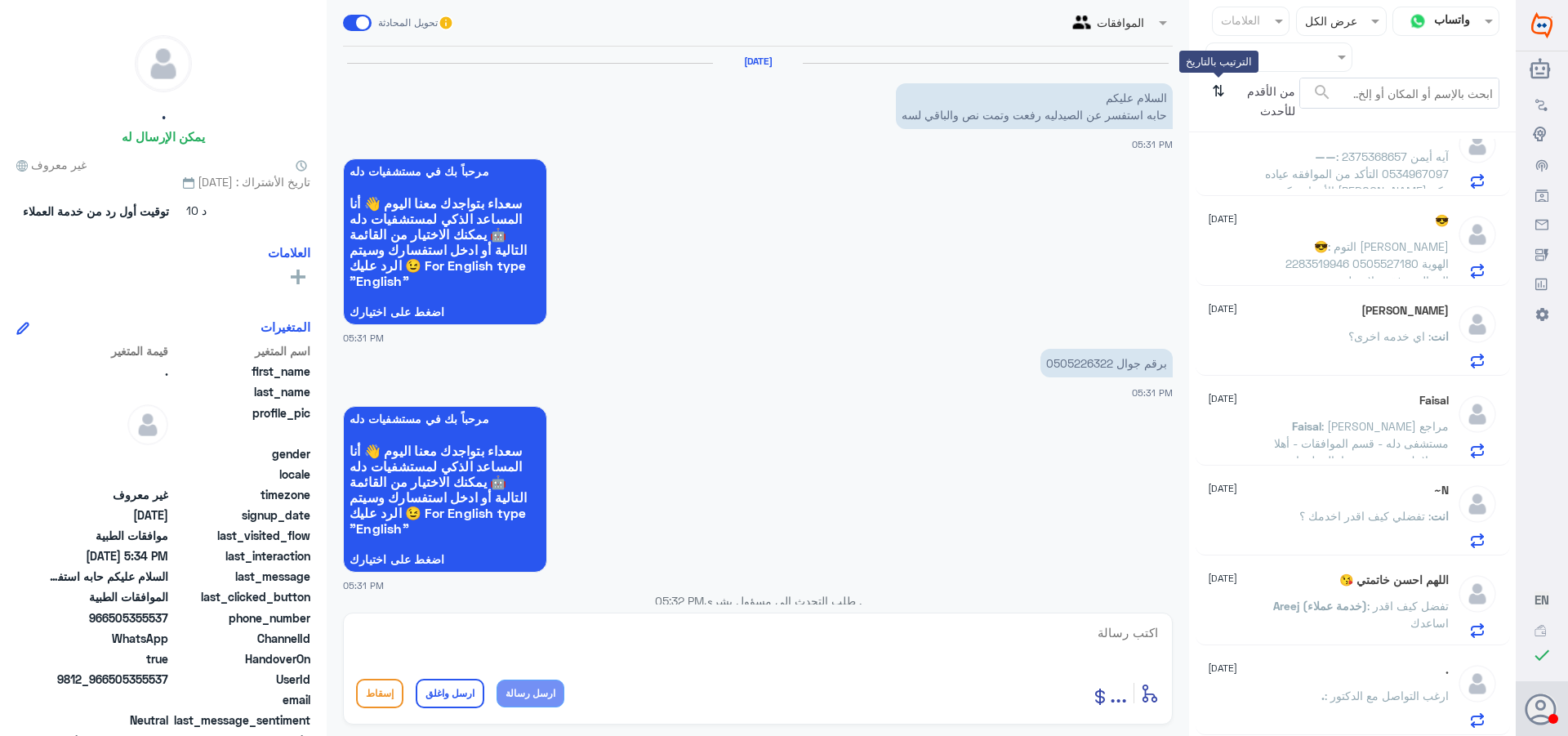
scroll to position [705, 0]
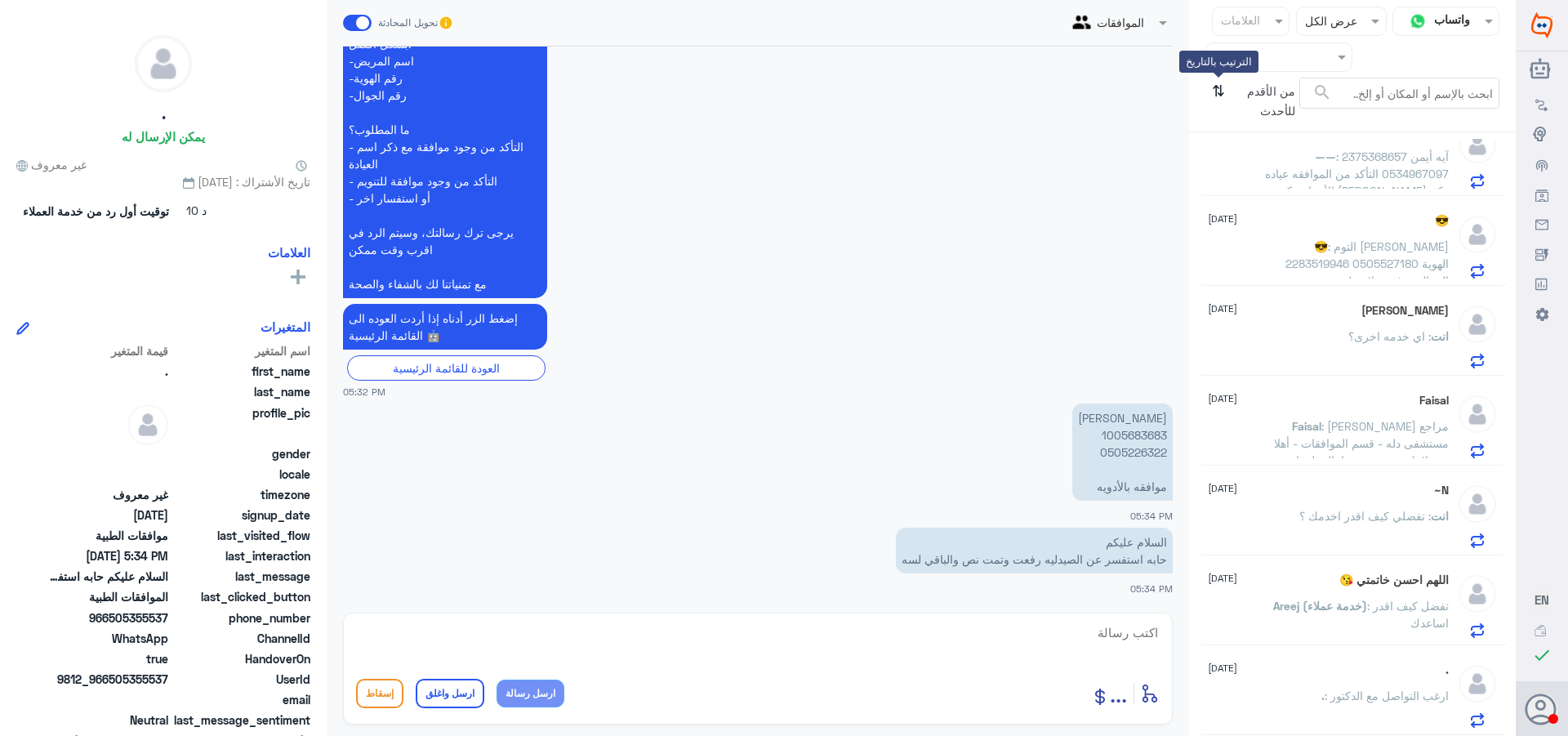
click at [1220, 98] on icon "⇅" at bounding box center [1218, 98] width 13 height 42
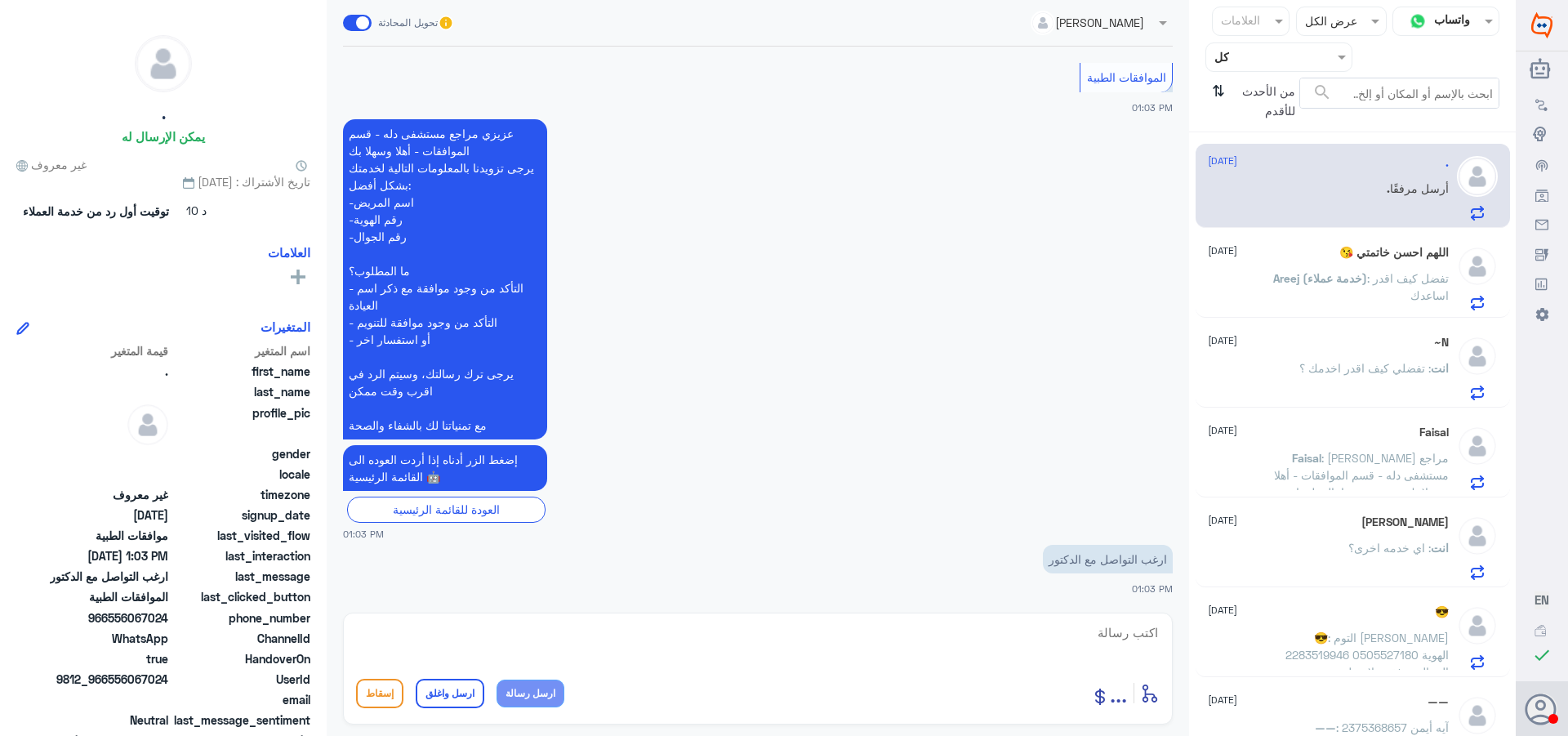
scroll to position [0, 0]
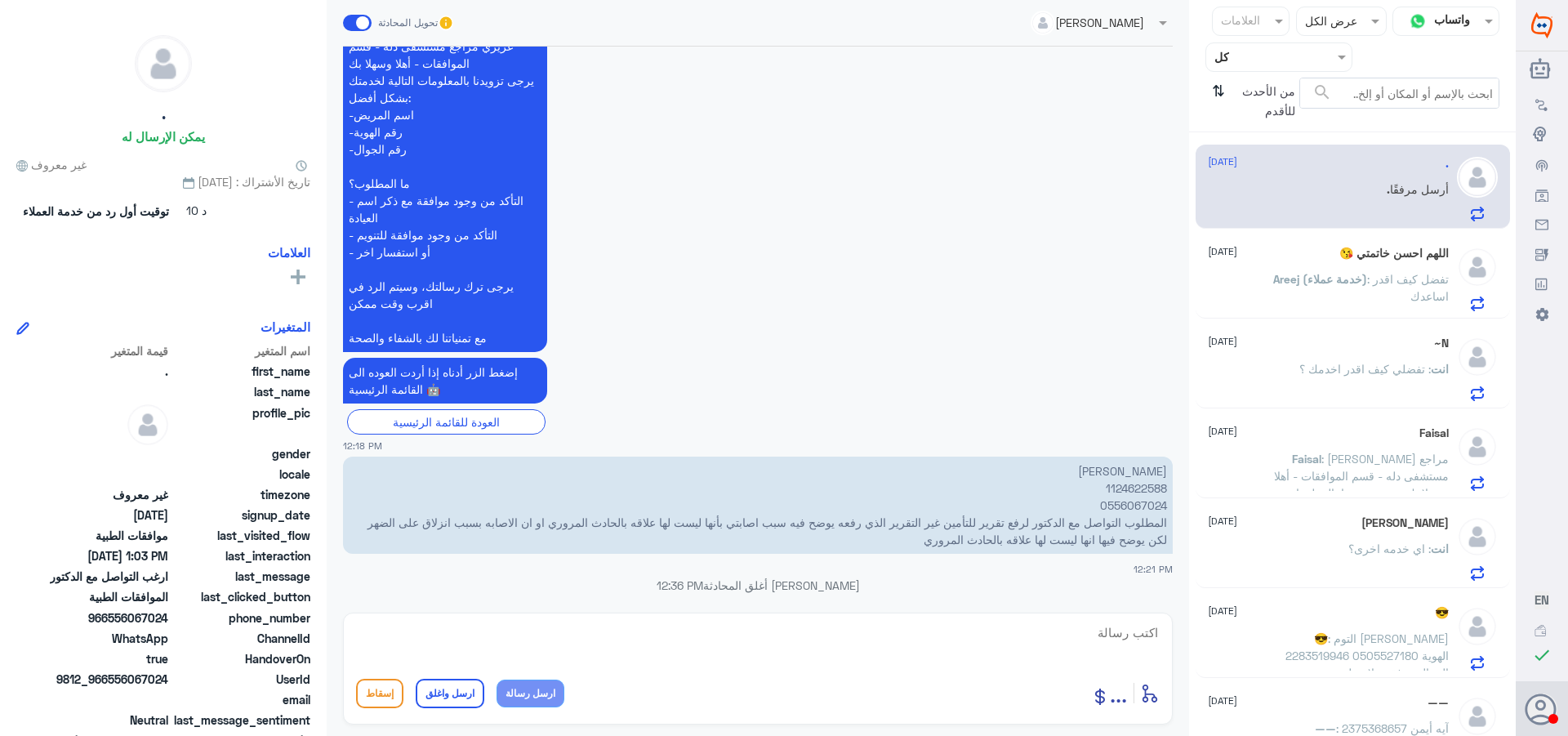
click at [1365, 265] on div "اللهم احسن خاتمتي 😘 [DATE] Areej (خدمة عملاء) : تفضل كيف اقدر اساعدك" at bounding box center [1328, 279] width 241 height 64
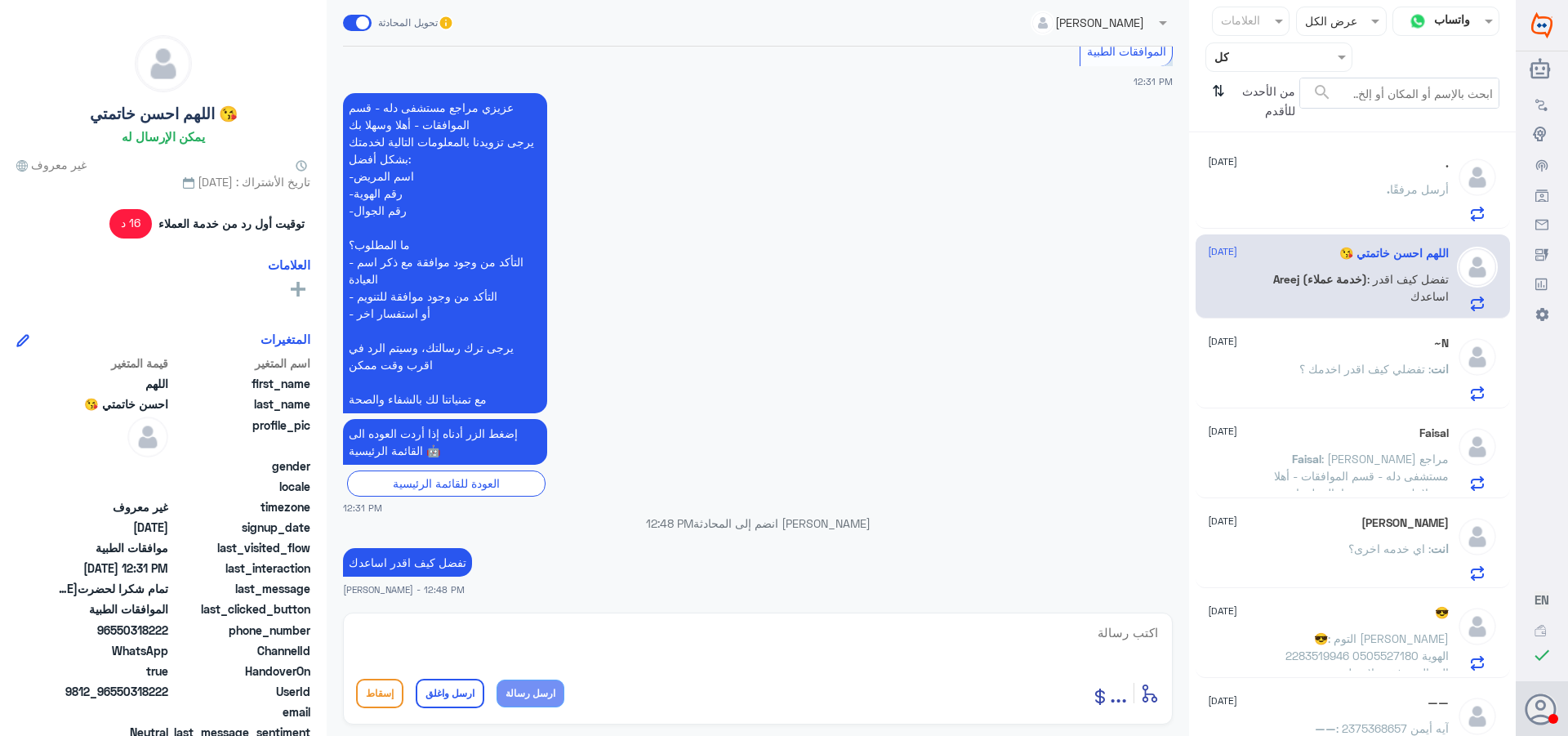
click at [1353, 374] on span ": تفضلي كيف اقدر اخدمك ؟" at bounding box center [1365, 369] width 131 height 14
